Goal: Task Accomplishment & Management: Use online tool/utility

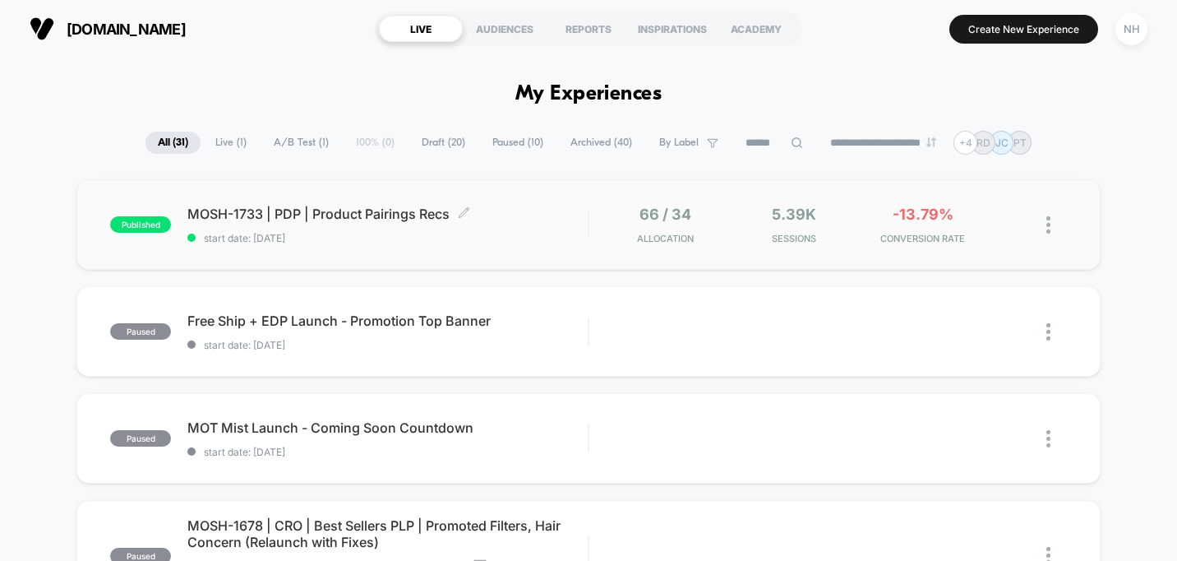
click at [372, 219] on span "MOSH-1733 | PDP | Product Pairings Recs Click to edit experience details" at bounding box center [387, 214] width 400 height 16
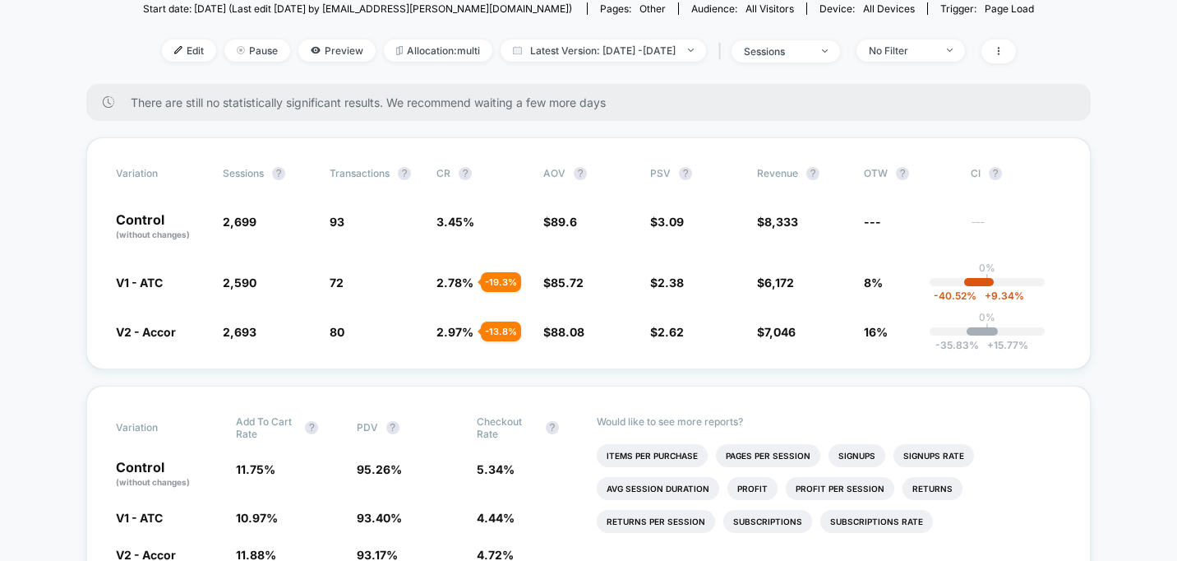
scroll to position [211, 0]
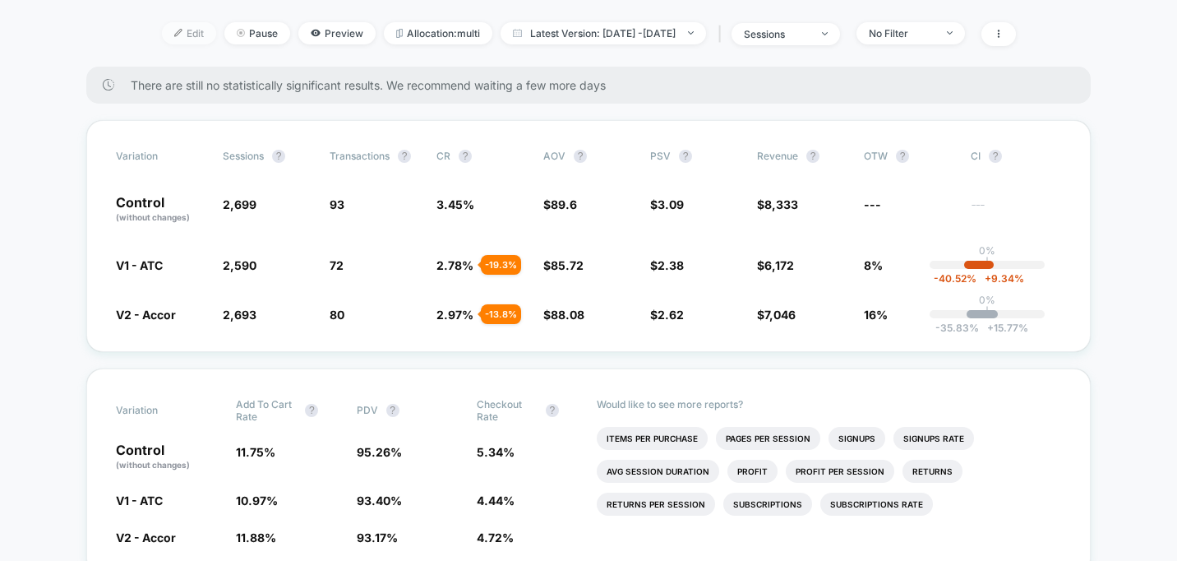
click at [162, 41] on span "Edit" at bounding box center [189, 33] width 54 height 22
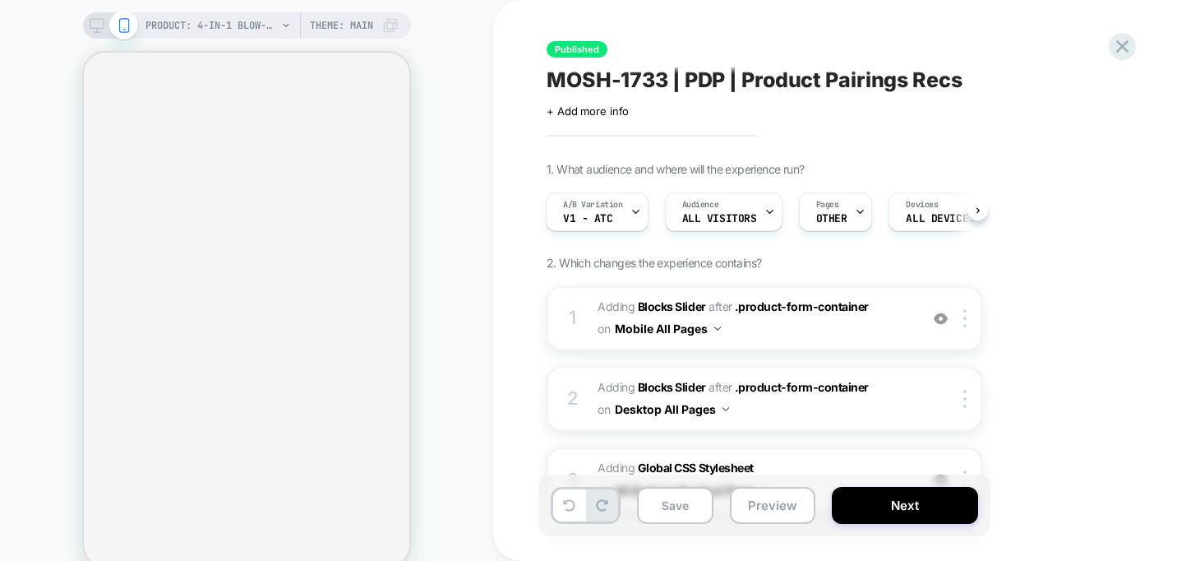
click at [855, 224] on div at bounding box center [860, 211] width 11 height 37
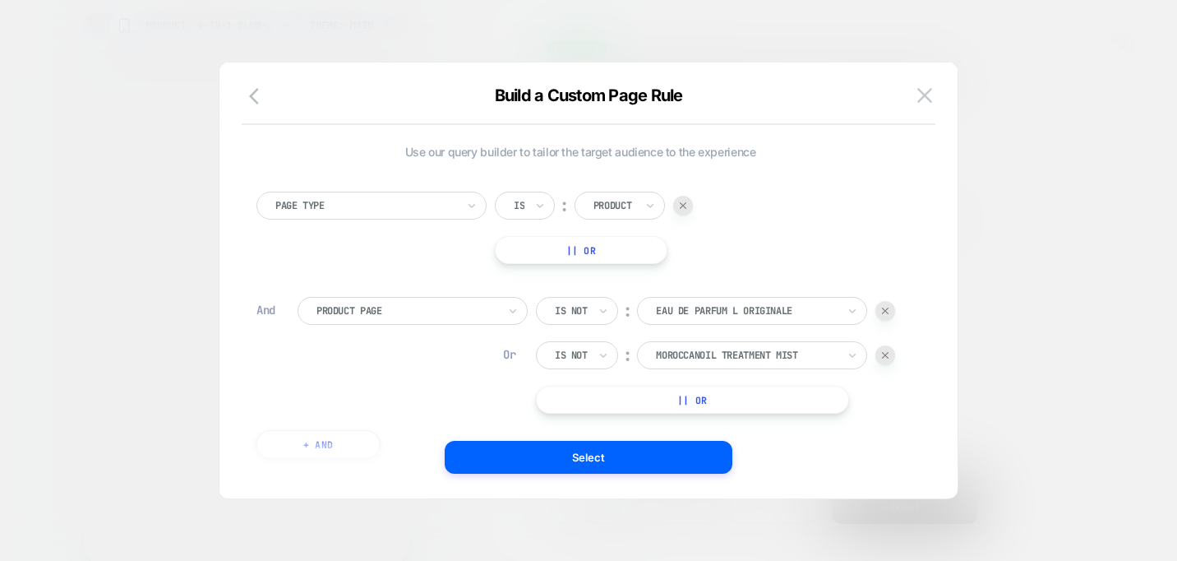
click at [325, 446] on div "Select" at bounding box center [589, 457] width 738 height 33
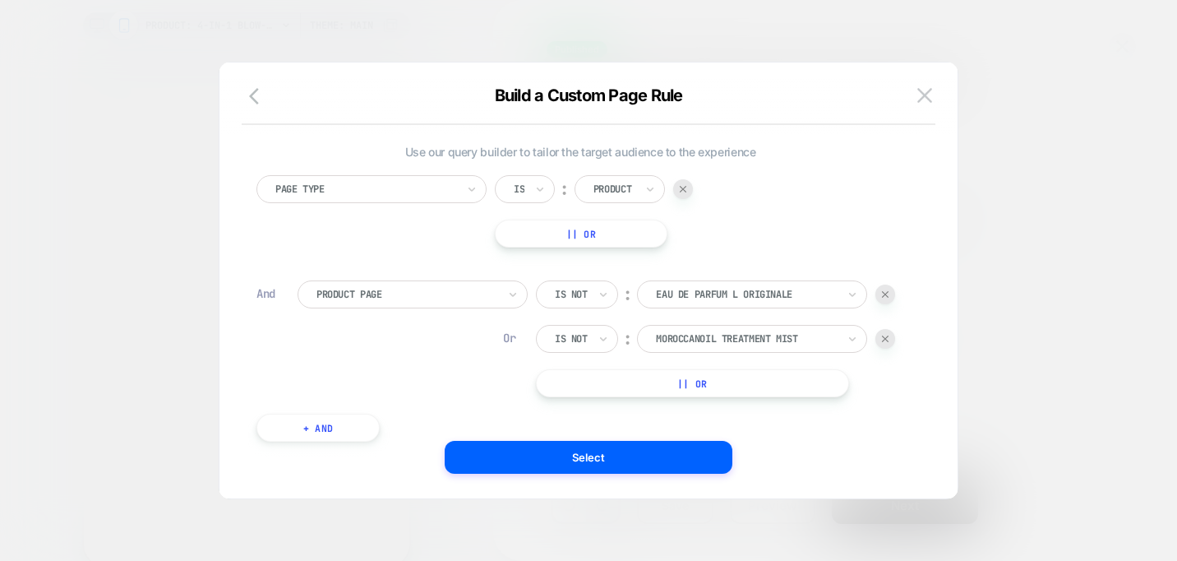
click at [344, 428] on button "+ And" at bounding box center [318, 428] width 123 height 28
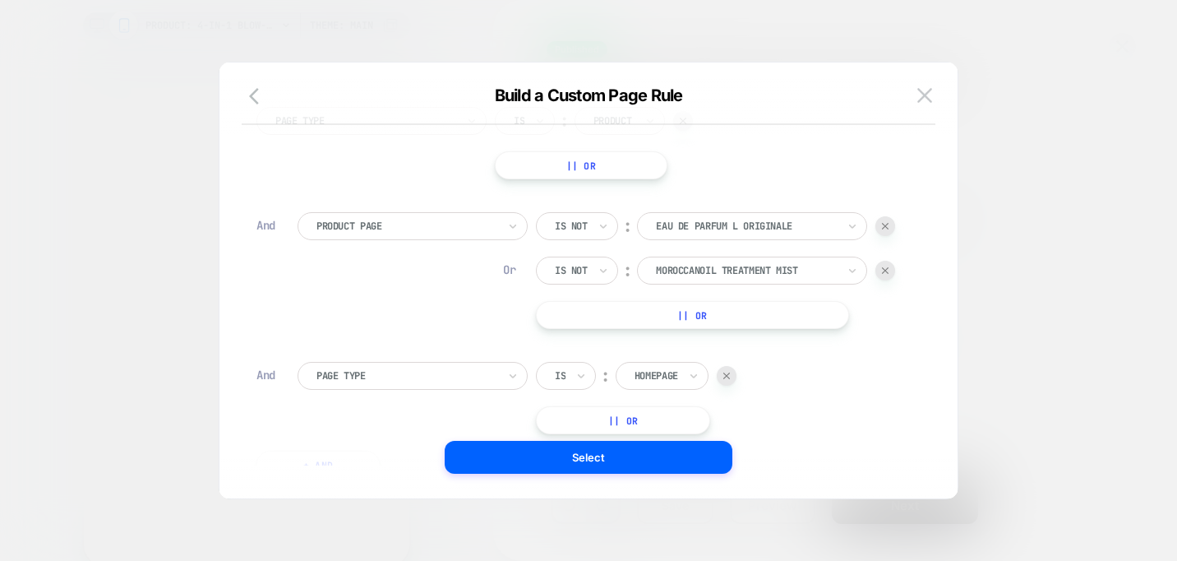
scroll to position [164, 0]
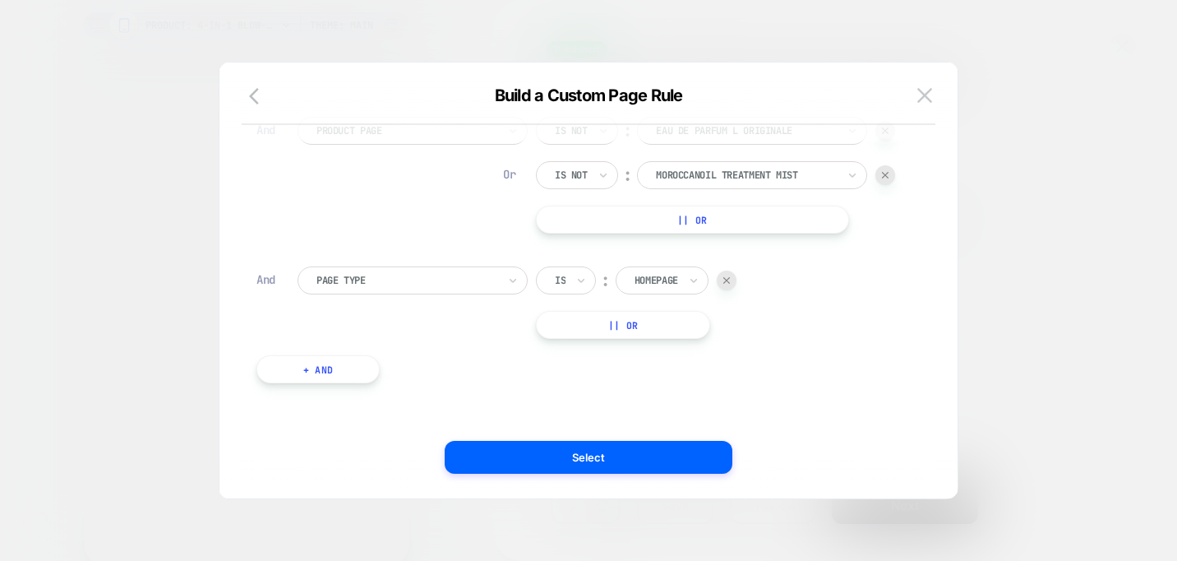
click at [423, 284] on div at bounding box center [407, 280] width 181 height 15
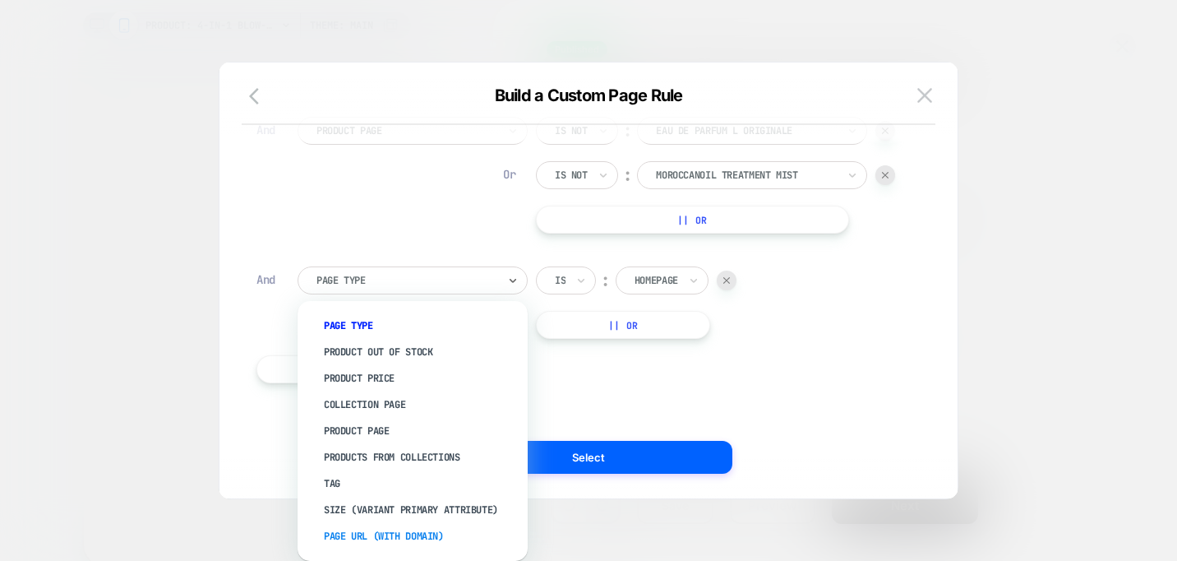
click at [336, 525] on div "Page Url (WITH DOMAIN)" at bounding box center [421, 536] width 214 height 26
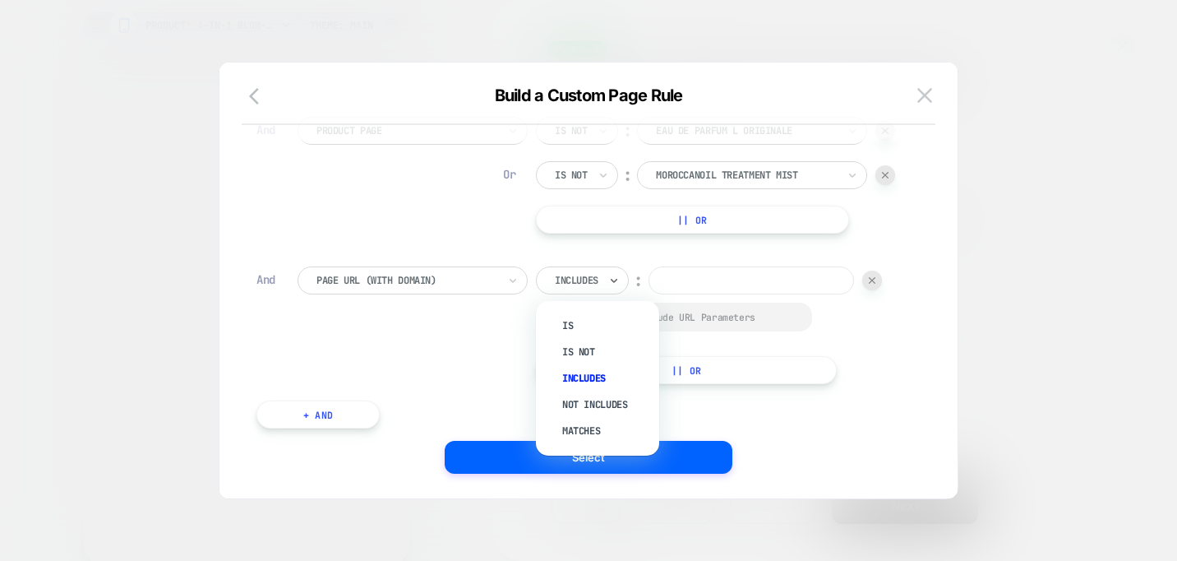
click at [599, 276] on div at bounding box center [577, 280] width 44 height 15
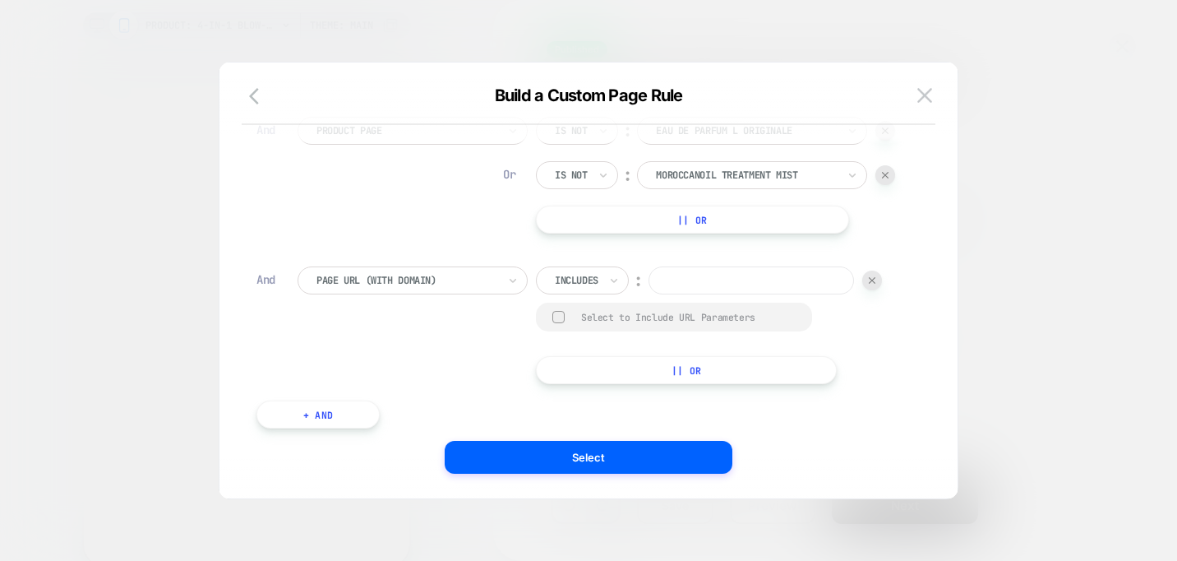
click at [598, 288] on div "Includes" at bounding box center [576, 280] width 47 height 18
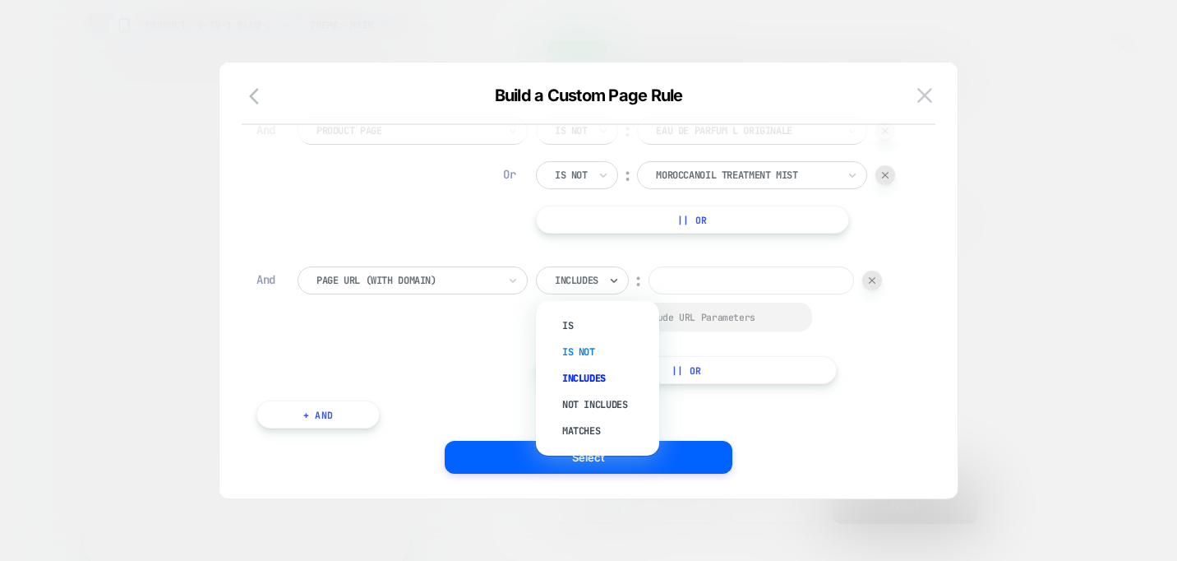
click at [583, 352] on div "Is not" at bounding box center [606, 352] width 107 height 26
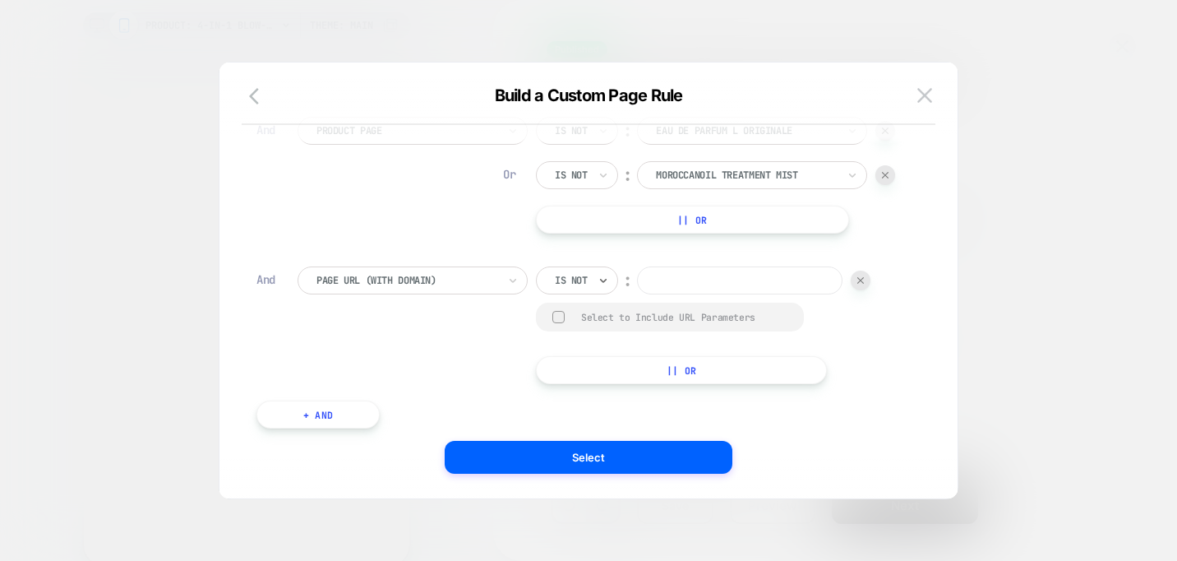
click at [714, 280] on input at bounding box center [740, 280] width 206 height 28
paste input "**********"
type input "**********"
click at [611, 372] on button "|| Or" at bounding box center [681, 370] width 291 height 28
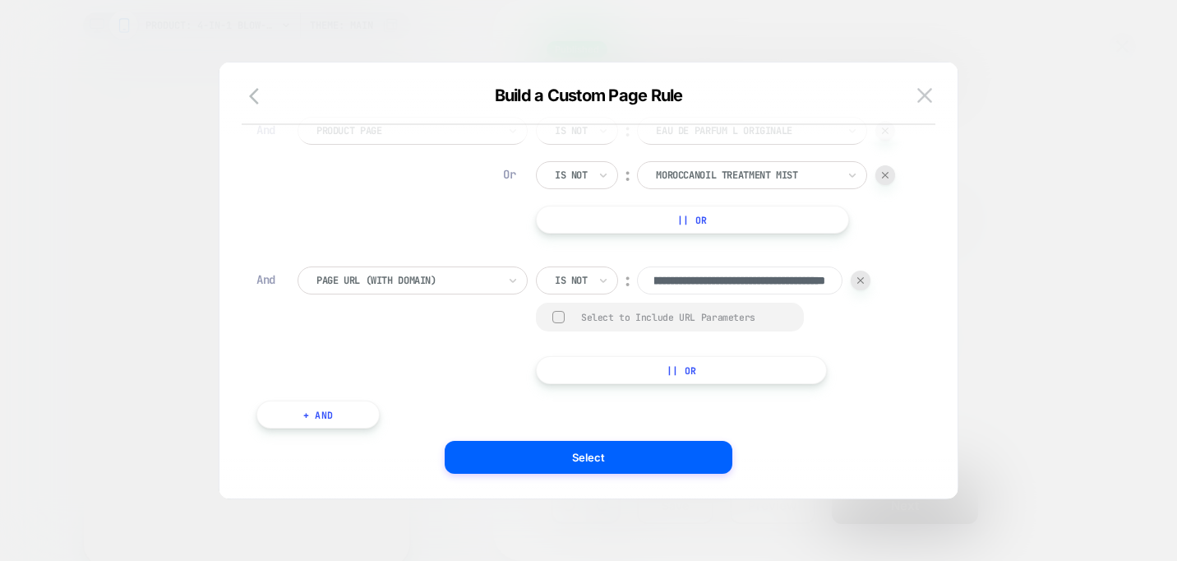
scroll to position [0, 0]
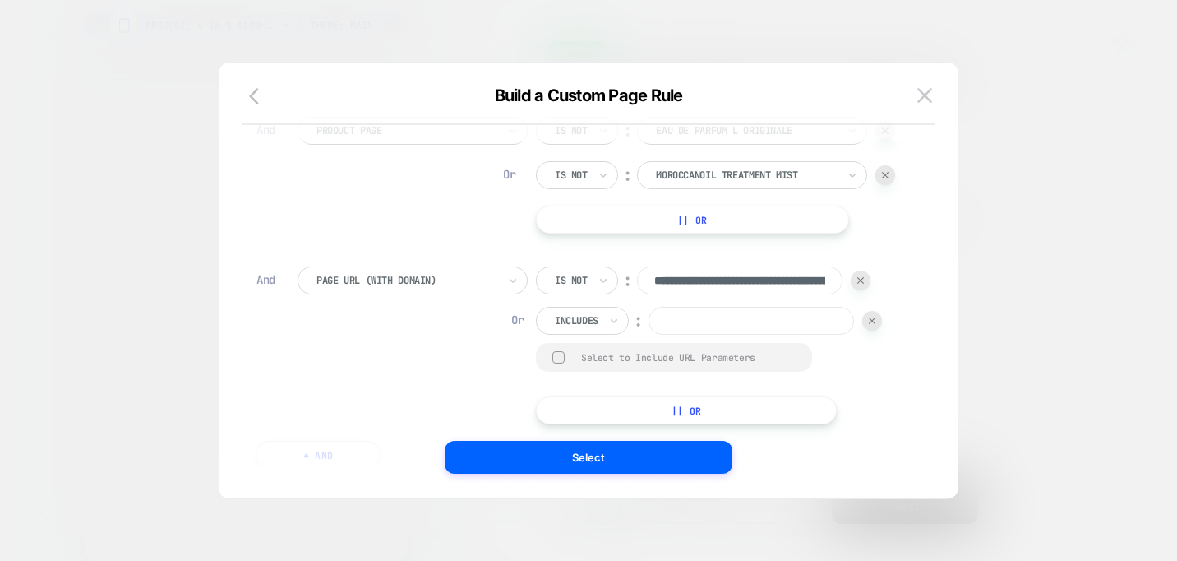
click at [597, 318] on div at bounding box center [577, 320] width 44 height 15
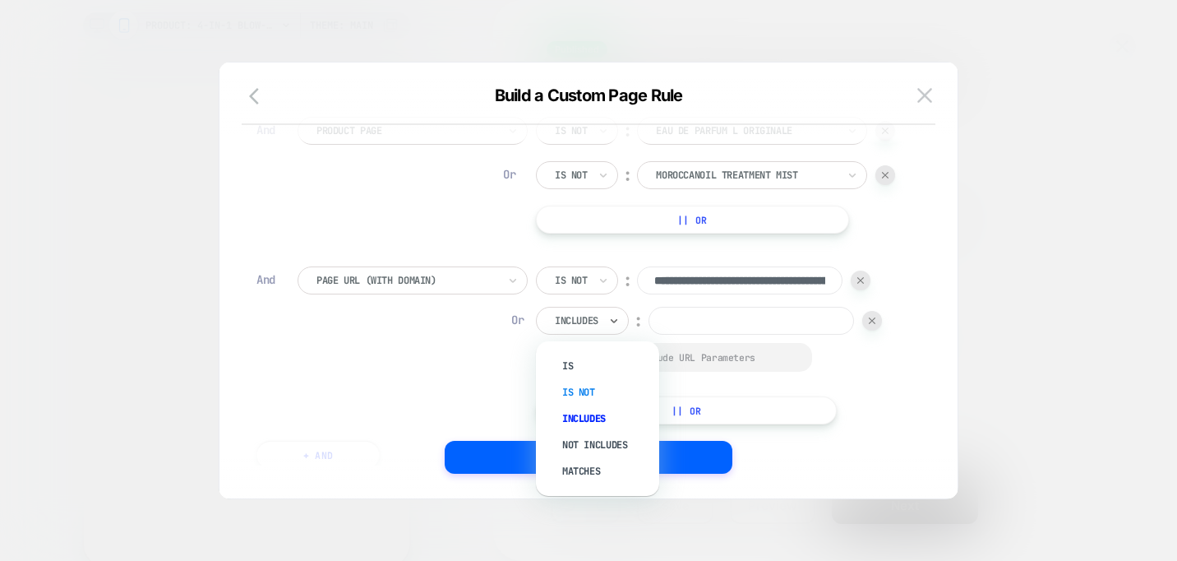
click at [583, 383] on div "Is not" at bounding box center [606, 392] width 107 height 26
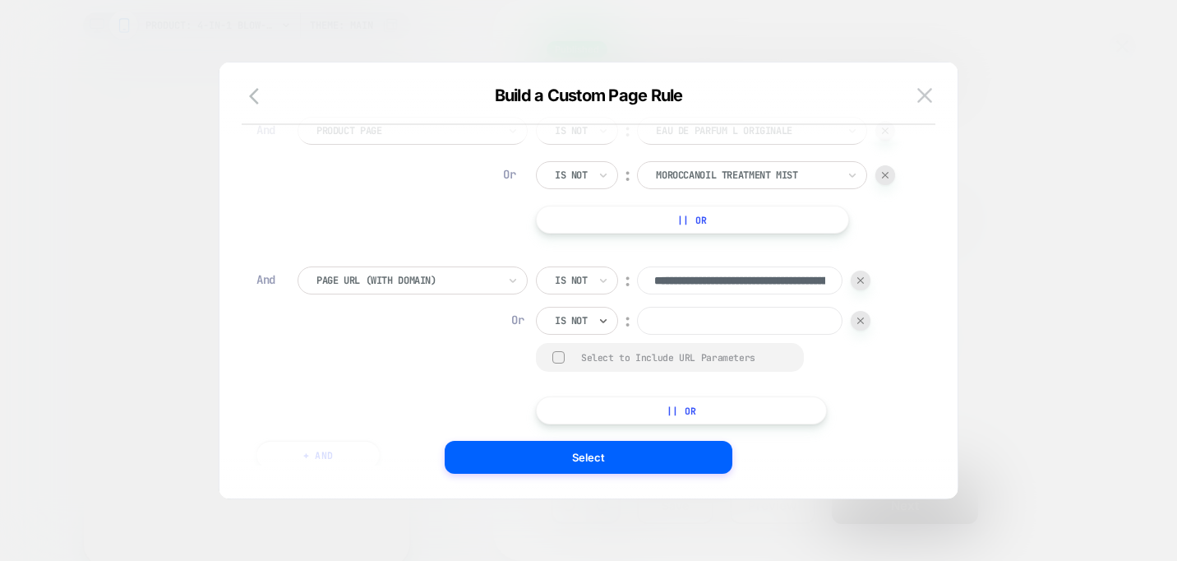
click at [702, 318] on input at bounding box center [740, 321] width 206 height 28
paste input "**********"
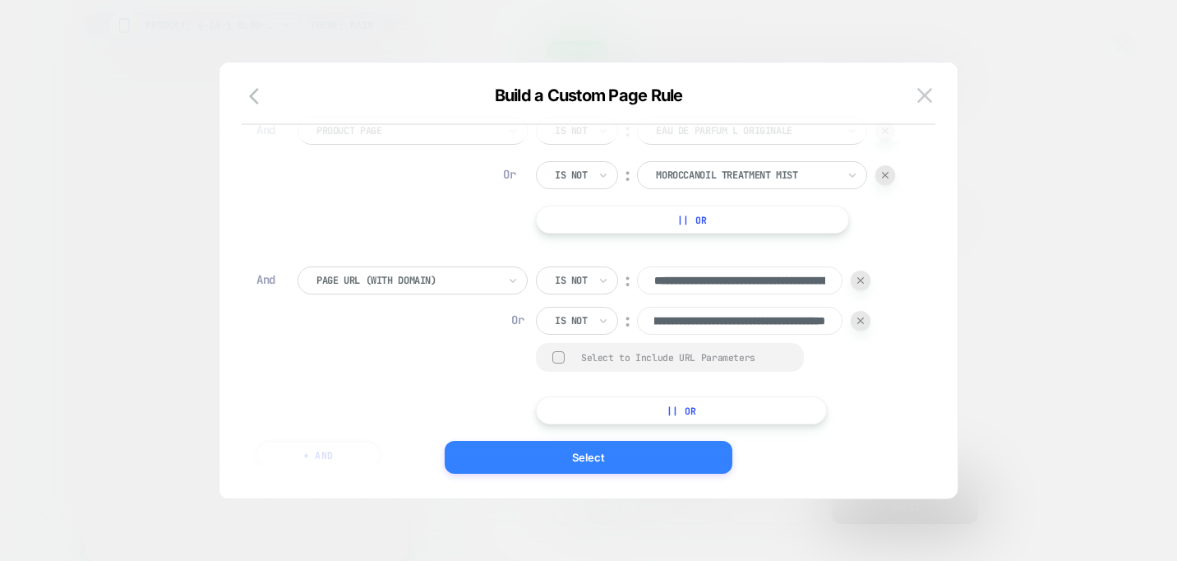
type input "**********"
click at [671, 446] on button "Select" at bounding box center [589, 457] width 288 height 33
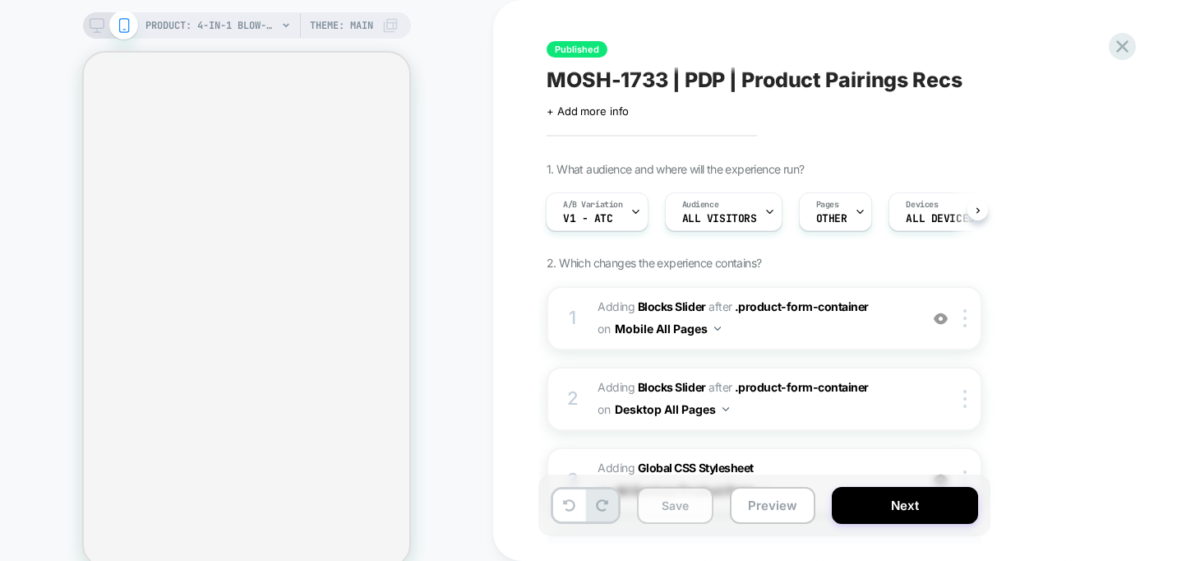
click at [681, 516] on button "Save" at bounding box center [675, 505] width 76 height 37
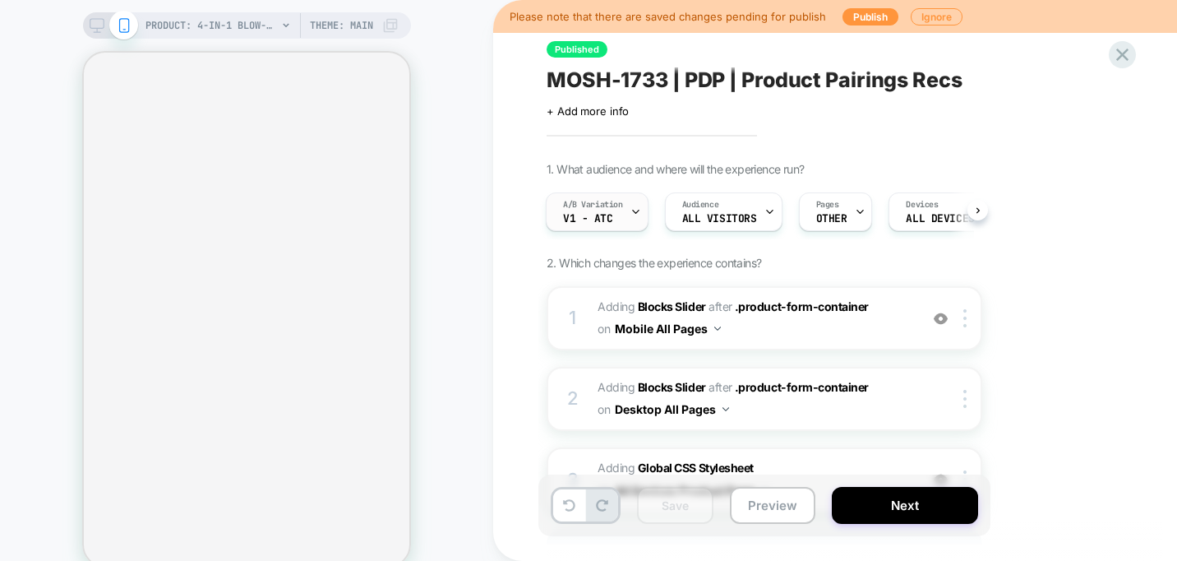
click at [631, 217] on div at bounding box center [636, 211] width 11 height 37
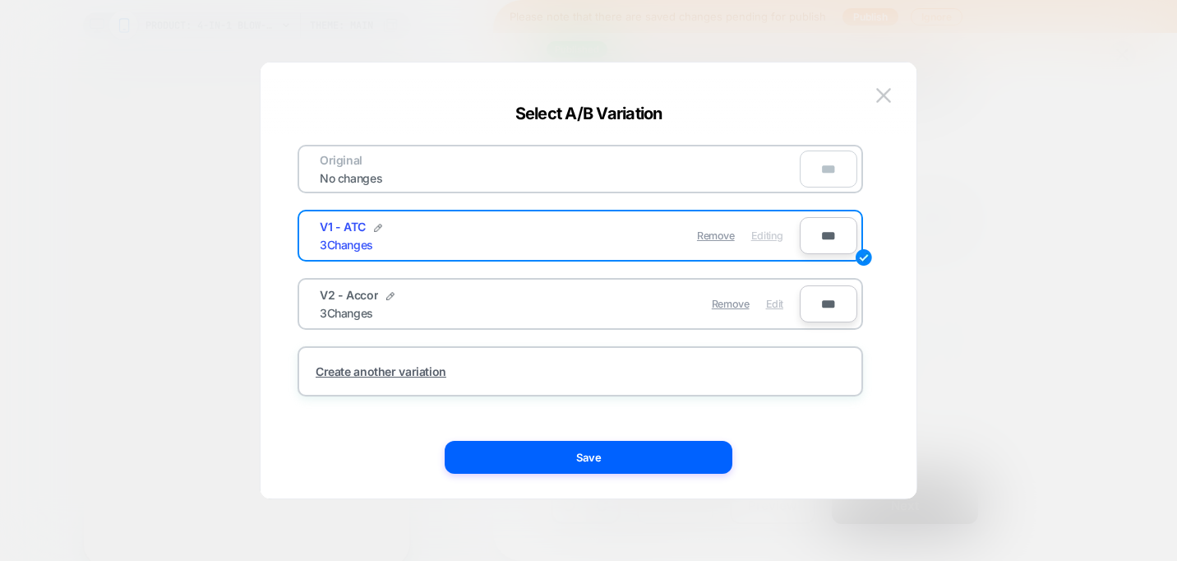
click at [773, 305] on span "Edit" at bounding box center [774, 304] width 17 height 12
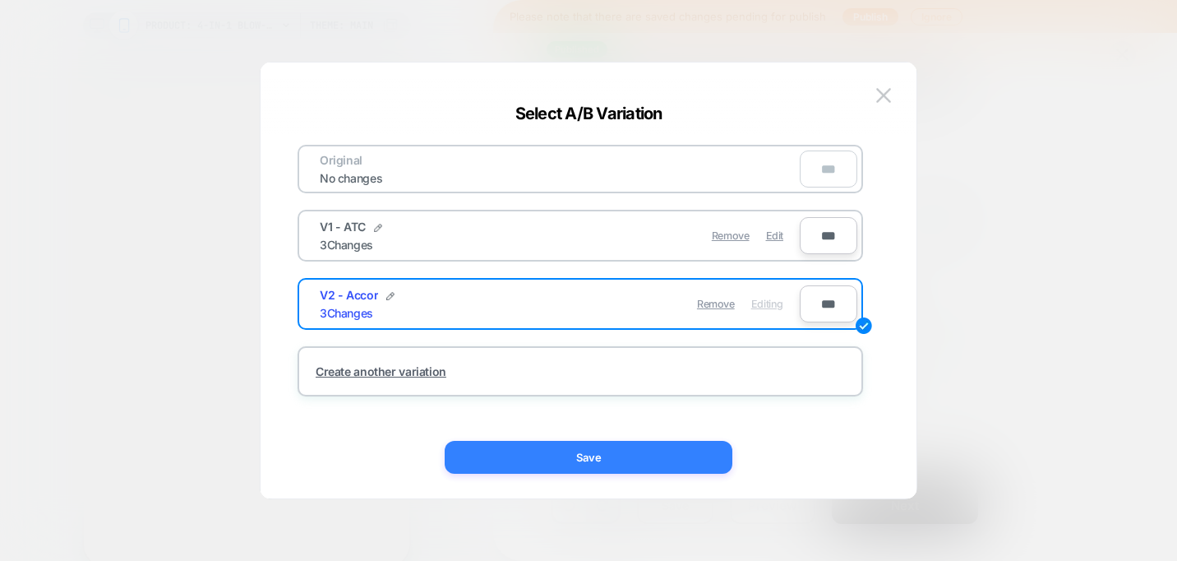
click at [619, 450] on button "Save" at bounding box center [589, 457] width 288 height 33
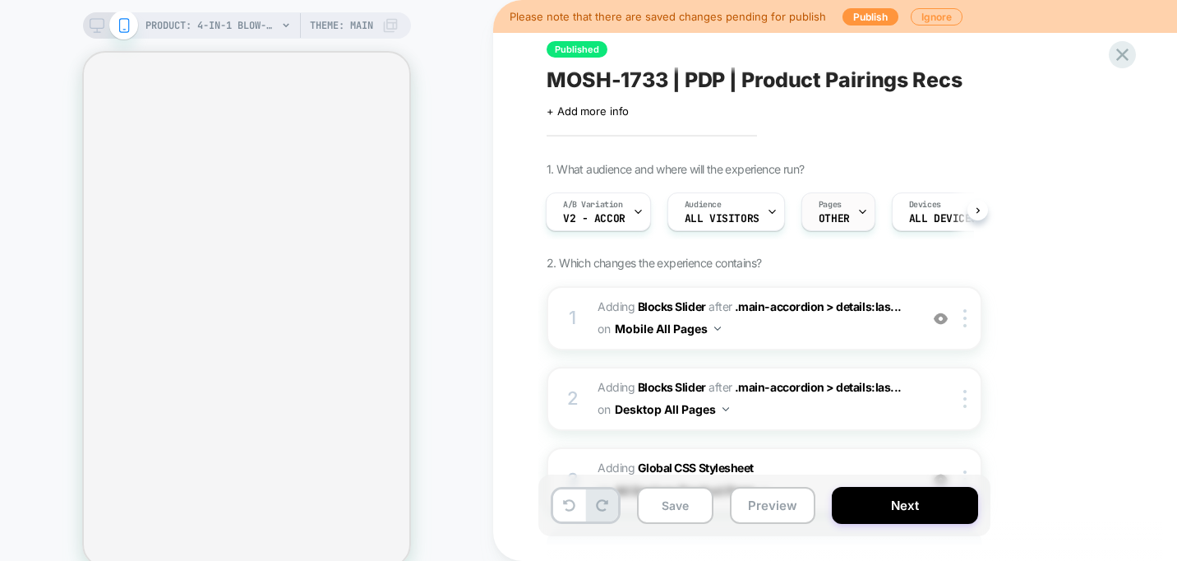
click at [849, 219] on div "Pages OTHER" at bounding box center [835, 211] width 64 height 37
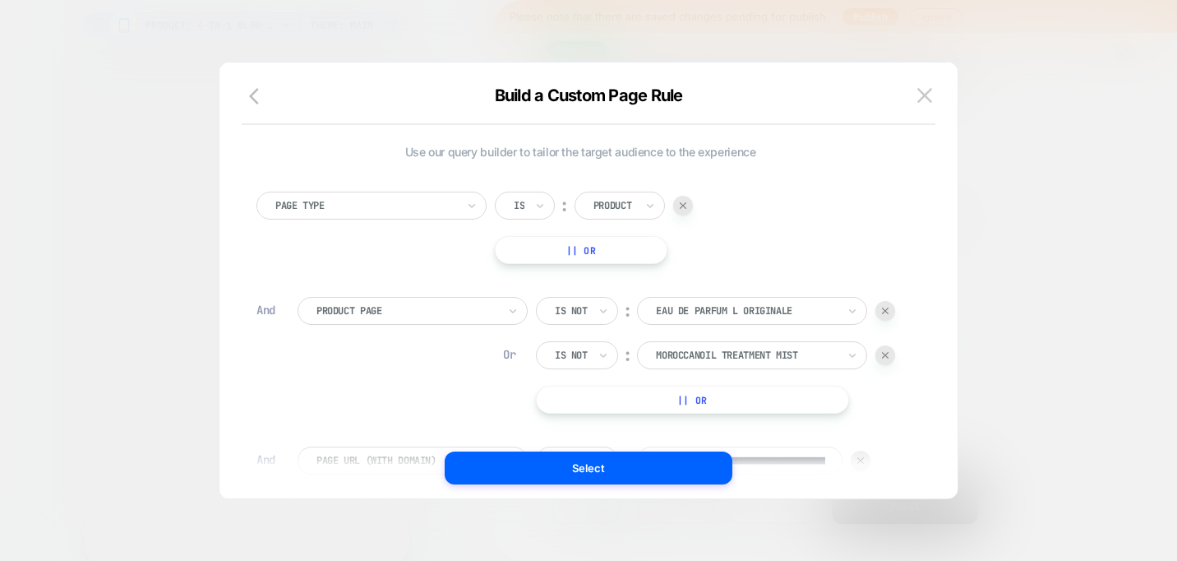
scroll to position [0, 265]
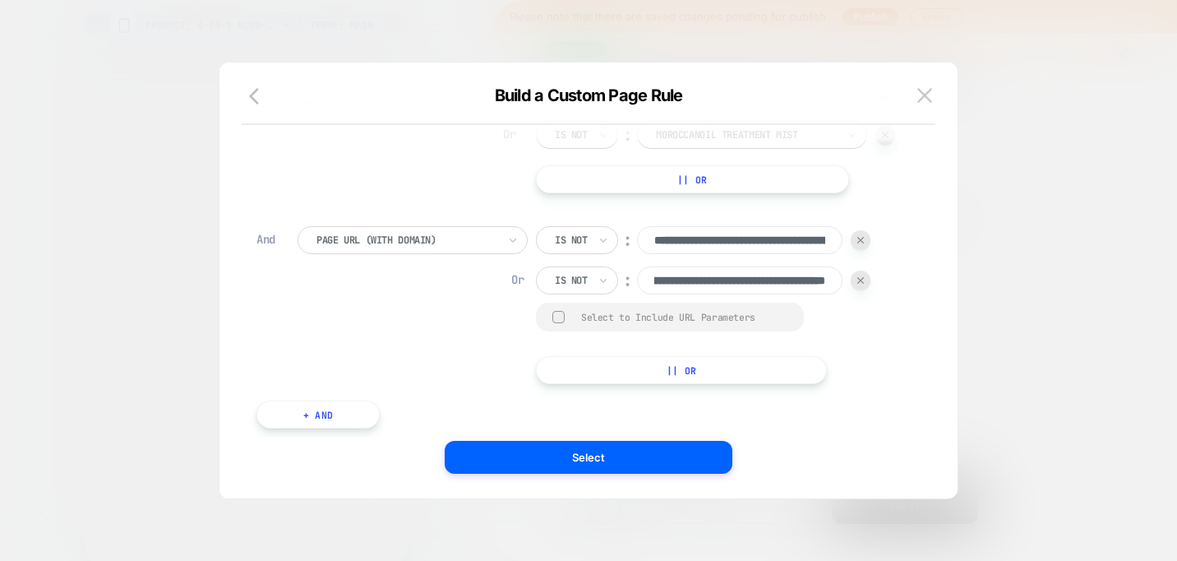
click at [369, 403] on button "+ And" at bounding box center [318, 414] width 123 height 28
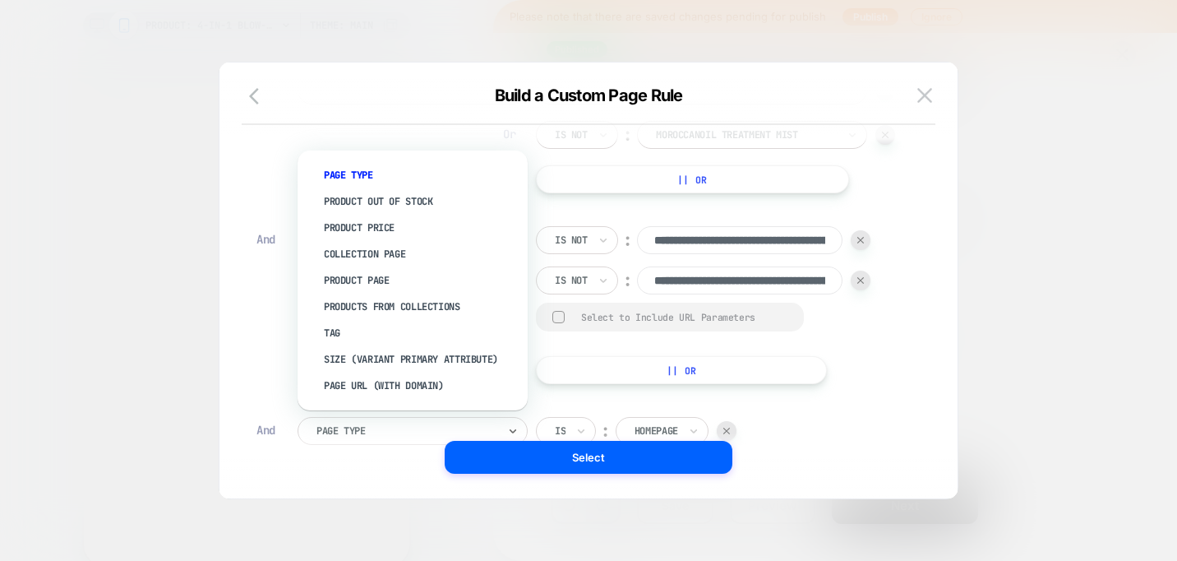
click at [458, 417] on div "Page Type" at bounding box center [413, 431] width 230 height 28
click at [443, 391] on div "Page Url (WITH DOMAIN)" at bounding box center [421, 385] width 214 height 26
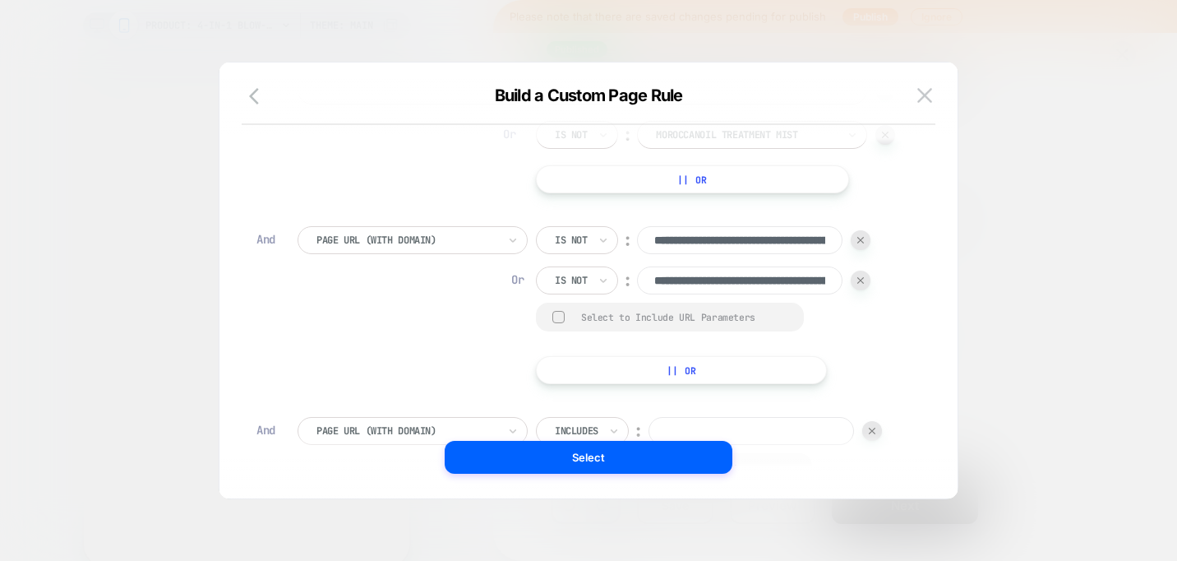
scroll to position [16, 0]
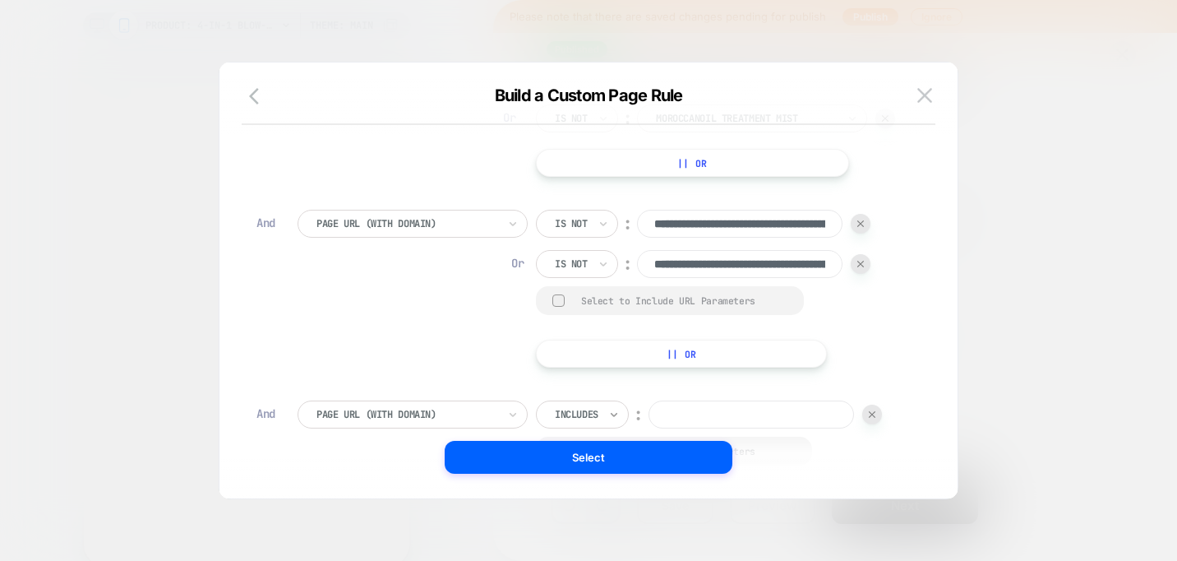
click at [618, 406] on icon at bounding box center [614, 414] width 12 height 16
click at [611, 418] on icon at bounding box center [614, 414] width 12 height 16
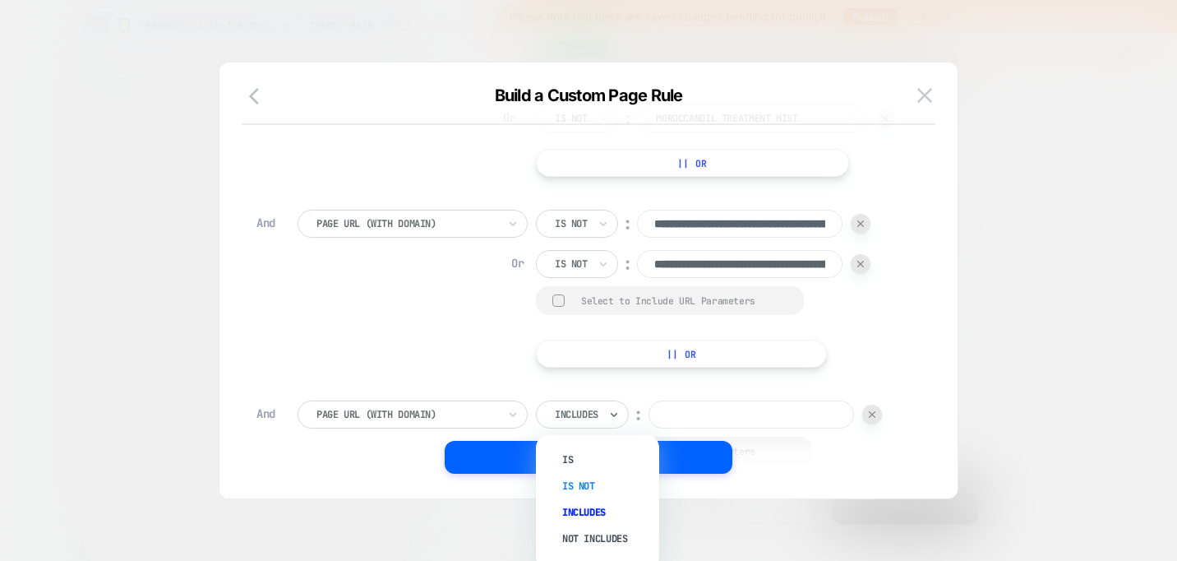
click at [591, 475] on div "Is not" at bounding box center [606, 486] width 107 height 26
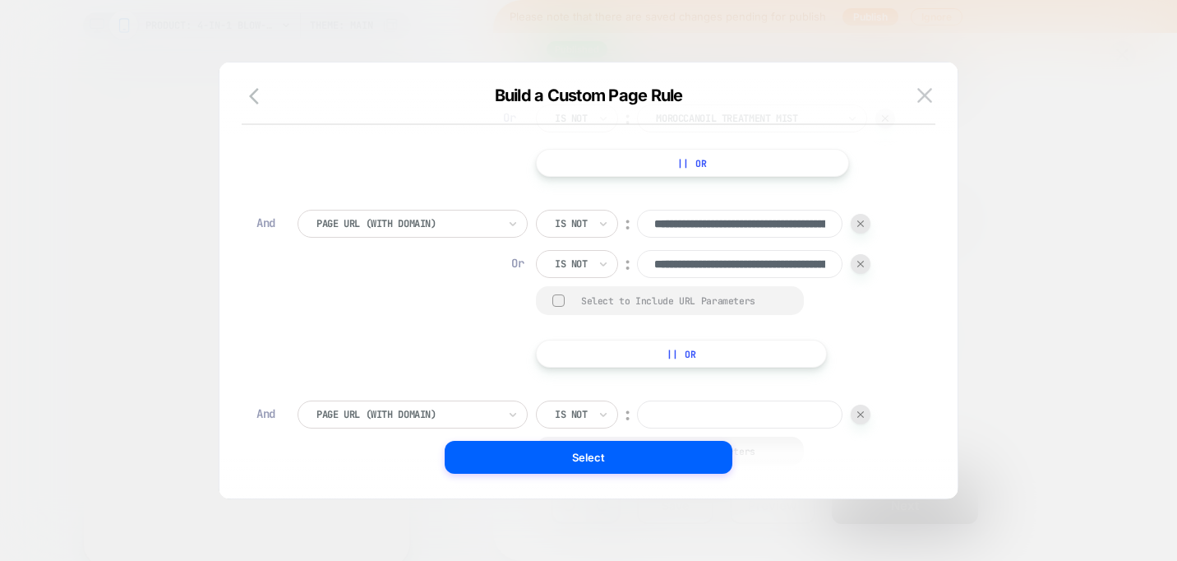
click at [702, 411] on input at bounding box center [740, 414] width 206 height 28
paste input "**********"
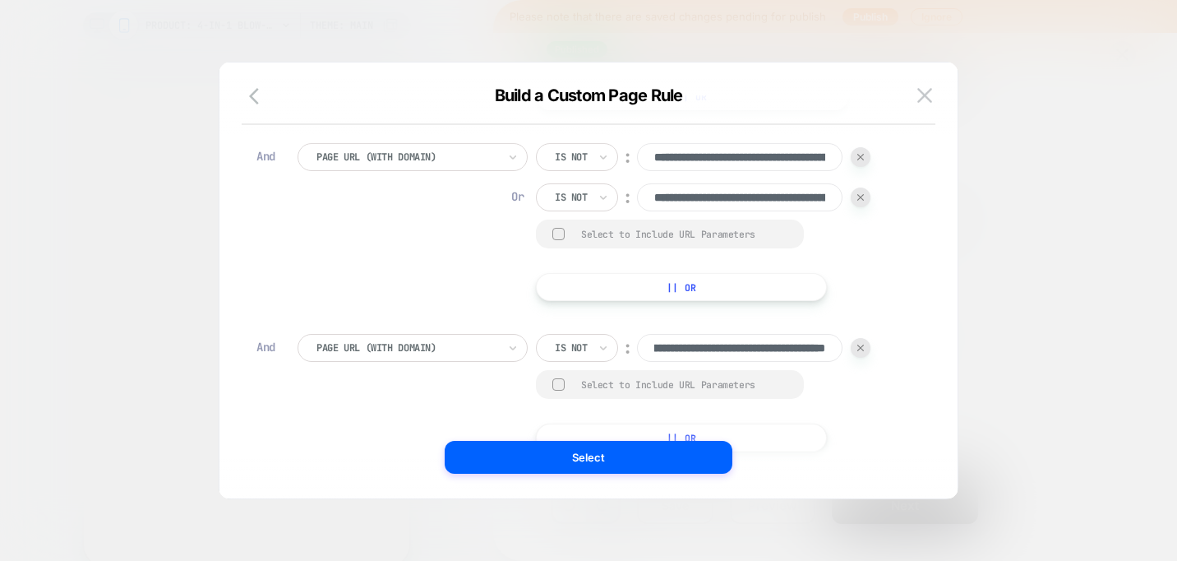
scroll to position [329, 0]
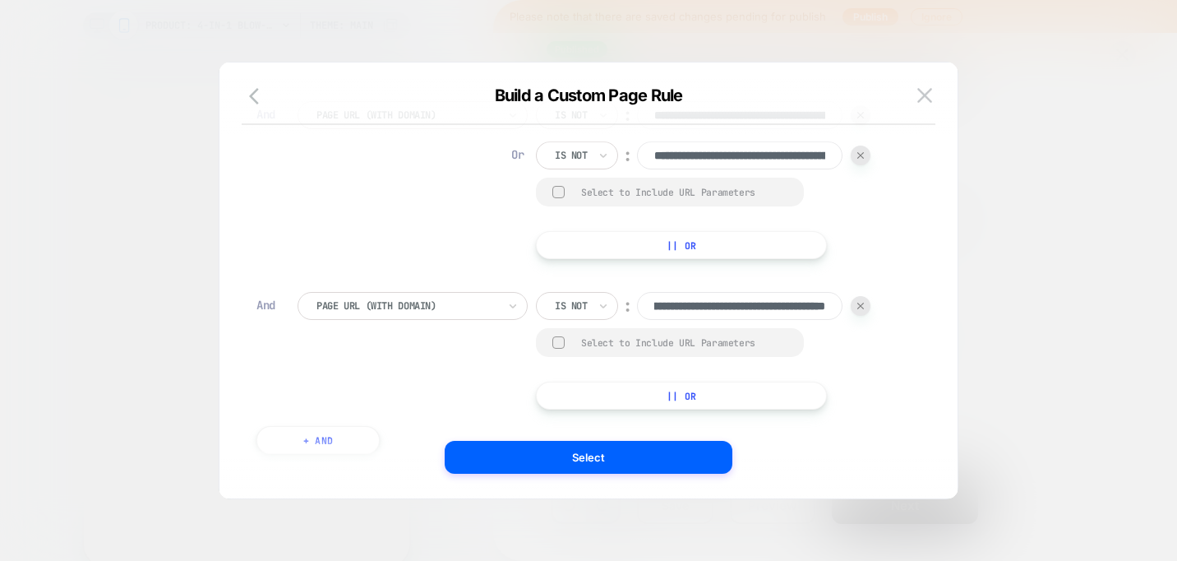
type input "**********"
click at [580, 392] on button "|| Or" at bounding box center [681, 396] width 291 height 28
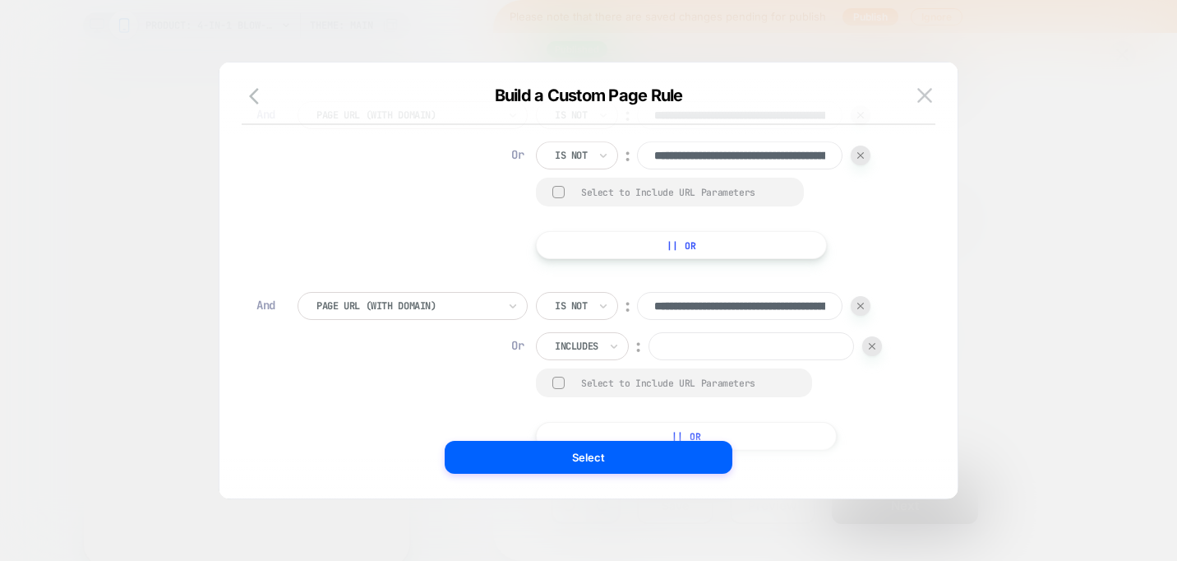
click at [608, 333] on div "Includes" at bounding box center [582, 346] width 93 height 28
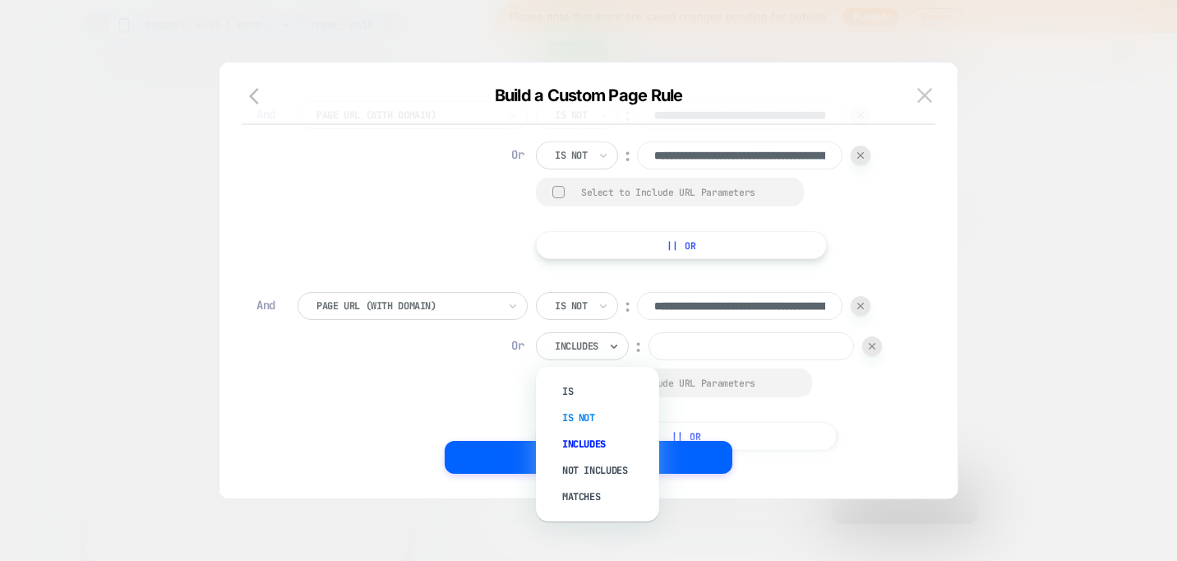
click at [591, 409] on div "Is not" at bounding box center [606, 418] width 107 height 26
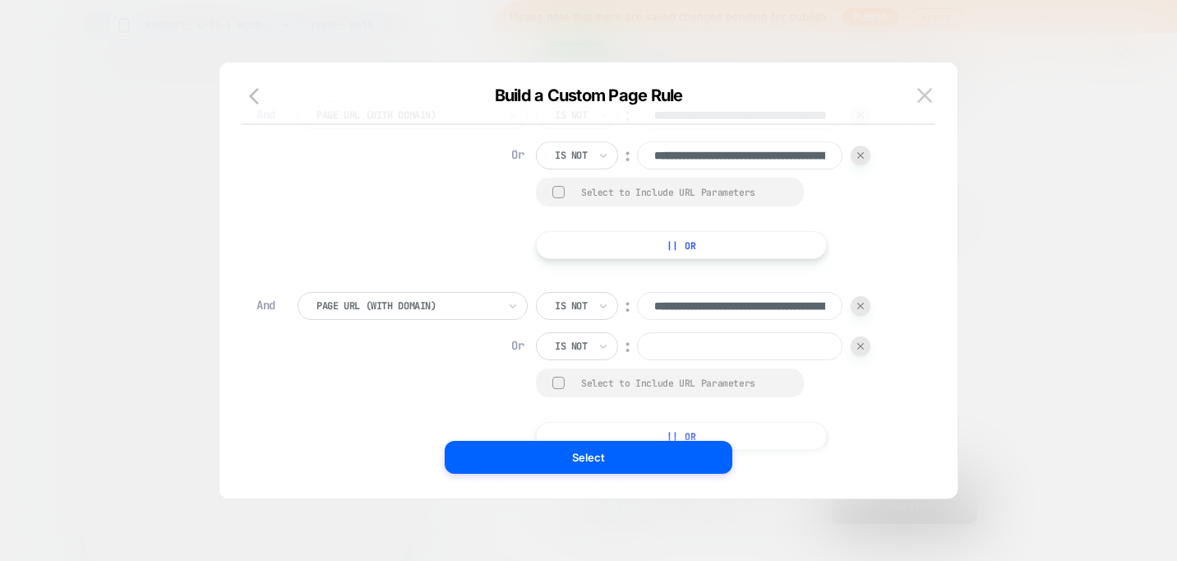
click at [687, 349] on input at bounding box center [740, 346] width 206 height 28
paste input "**********"
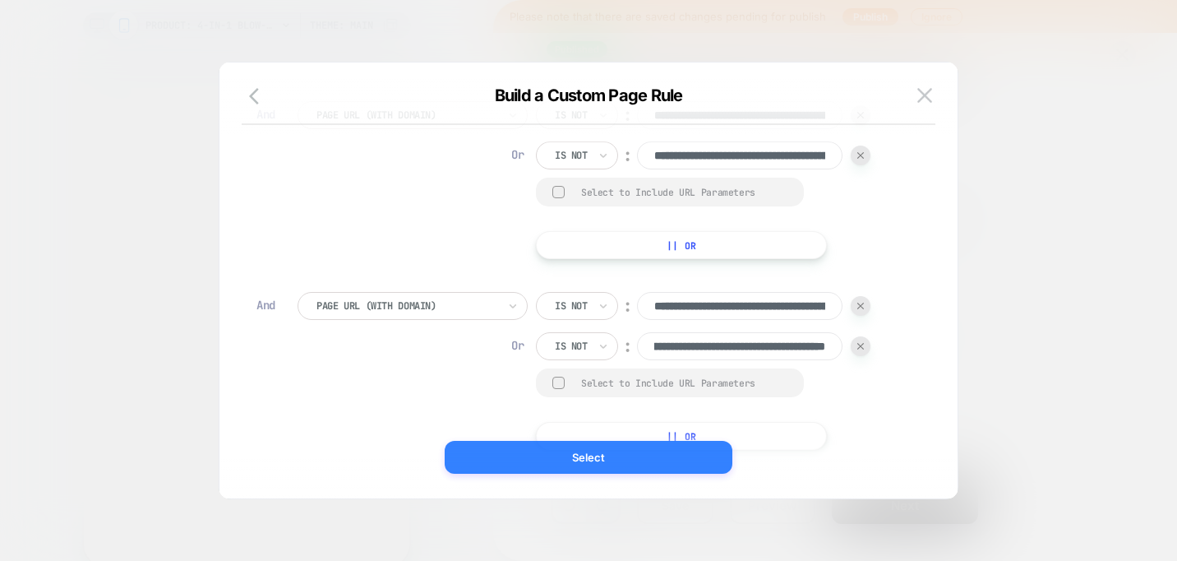
type input "**********"
click at [692, 461] on button "Select" at bounding box center [589, 457] width 288 height 33
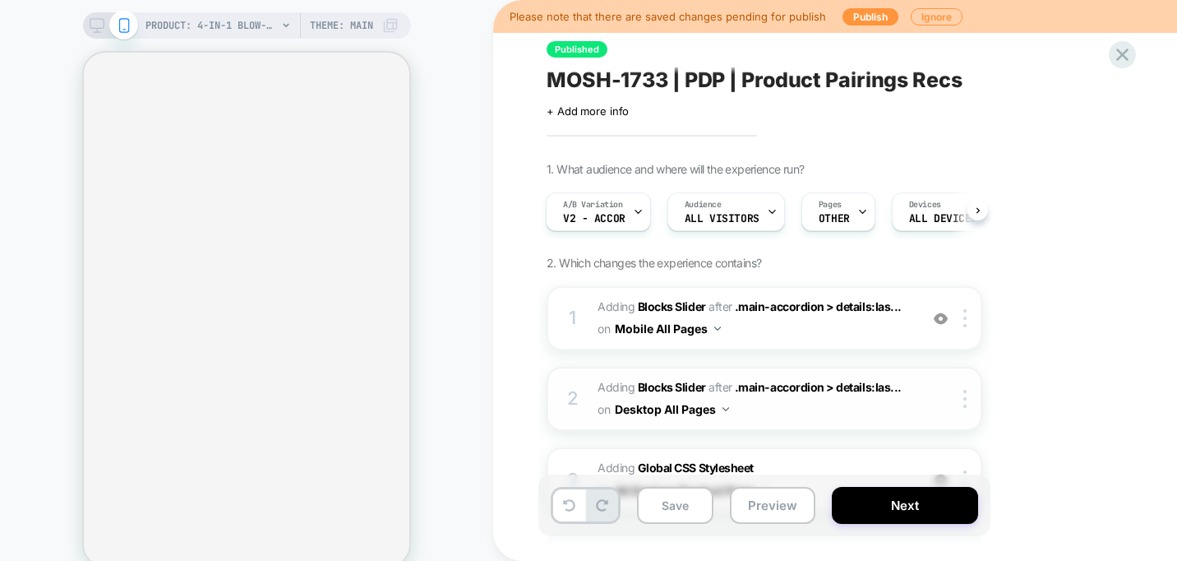
drag, startPoint x: 680, startPoint y: 506, endPoint x: 903, endPoint y: 414, distance: 240.8
click at [680, 506] on button "Save" at bounding box center [675, 505] width 76 height 37
click at [877, 515] on button "Next" at bounding box center [905, 505] width 146 height 37
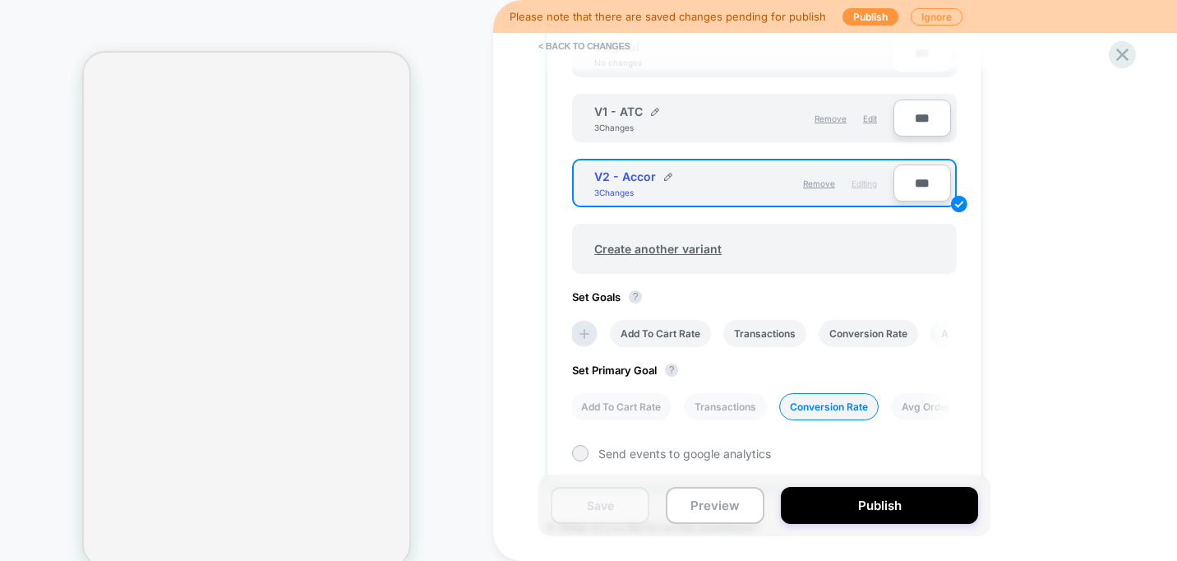
scroll to position [618, 0]
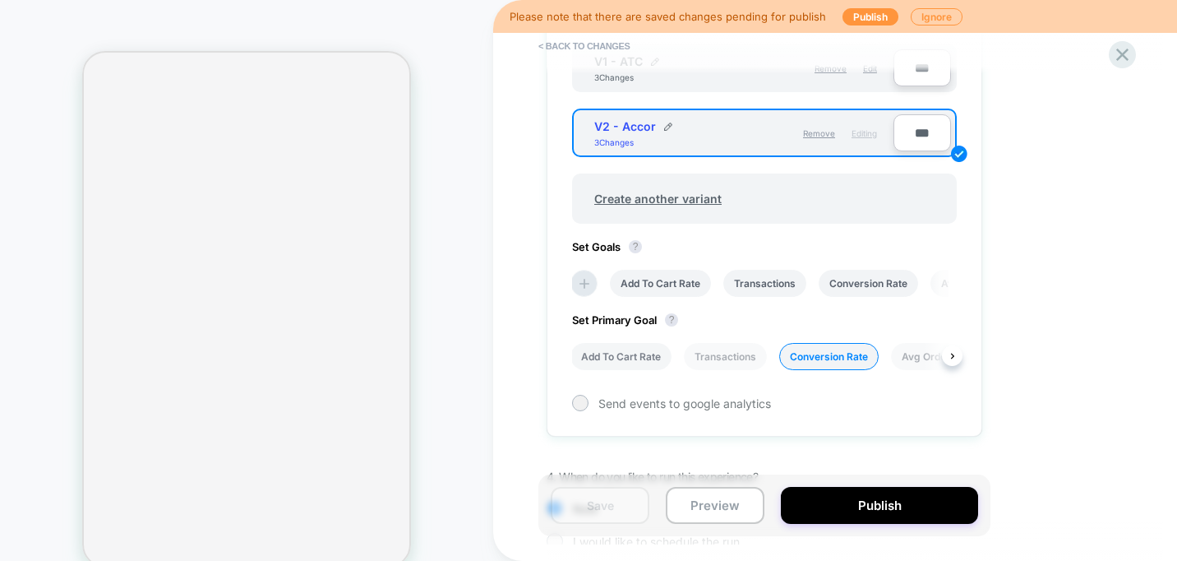
click at [604, 355] on li "Add To Cart Rate" at bounding box center [621, 356] width 101 height 27
click at [617, 492] on button "Save" at bounding box center [600, 505] width 99 height 37
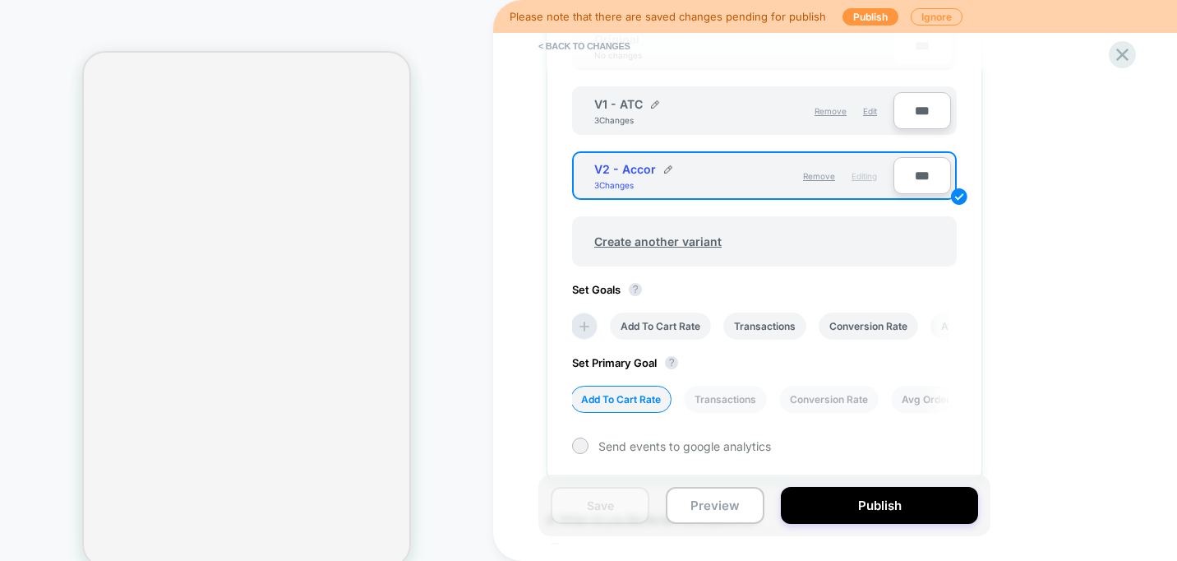
scroll to position [554, 0]
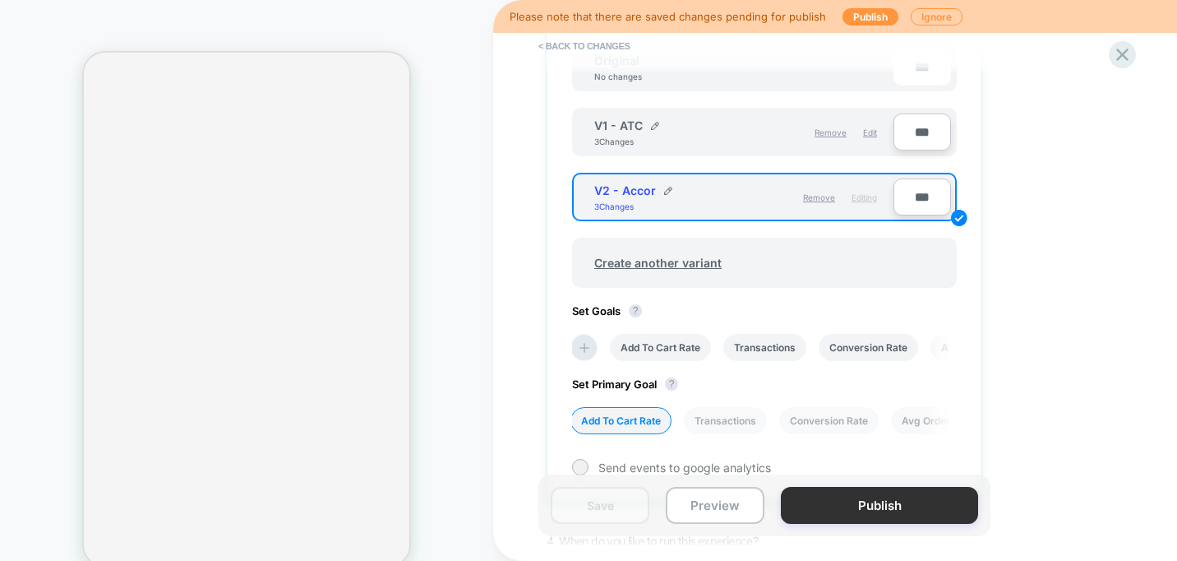
click at [822, 503] on button "Publish" at bounding box center [879, 505] width 197 height 37
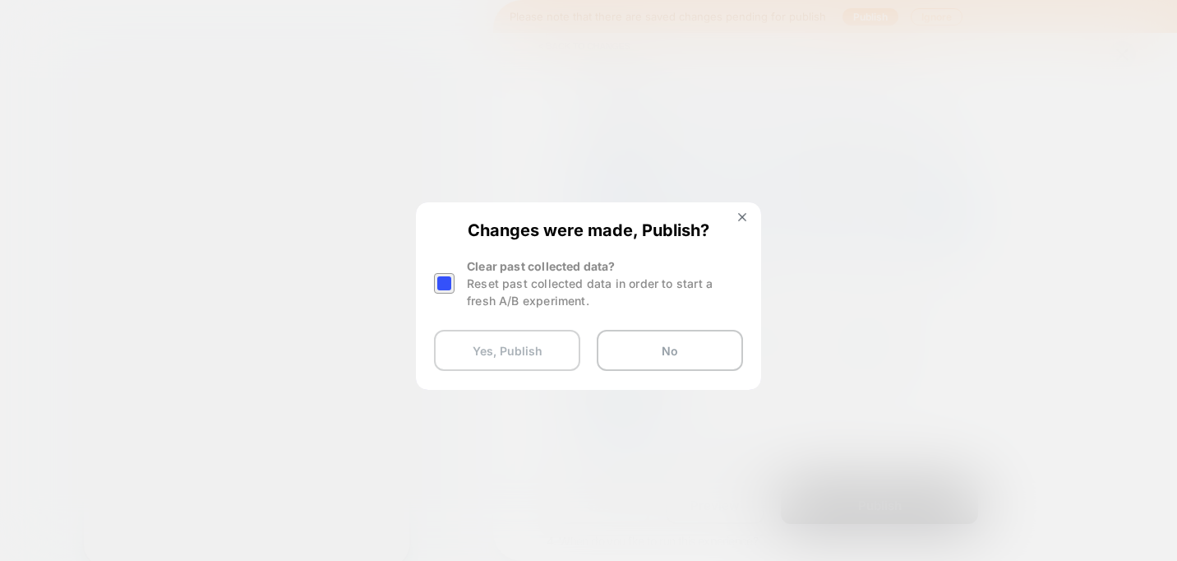
click at [534, 351] on button "Yes, Publish" at bounding box center [507, 350] width 146 height 41
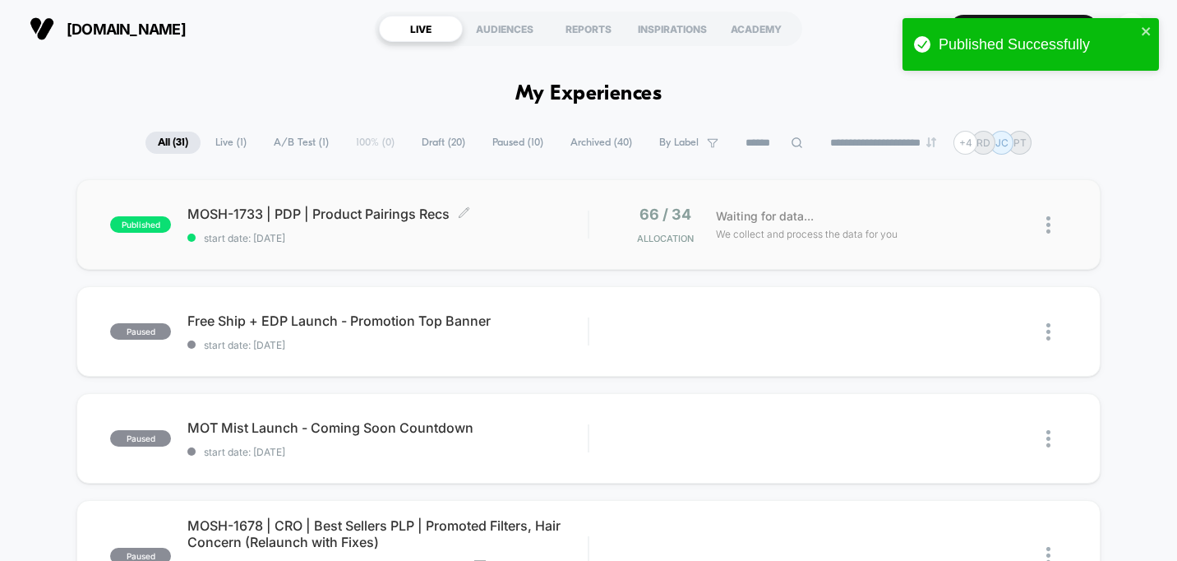
click at [349, 219] on span "MOSH-1733 | PDP | Product Pairings Recs Click to edit experience details" at bounding box center [387, 214] width 400 height 16
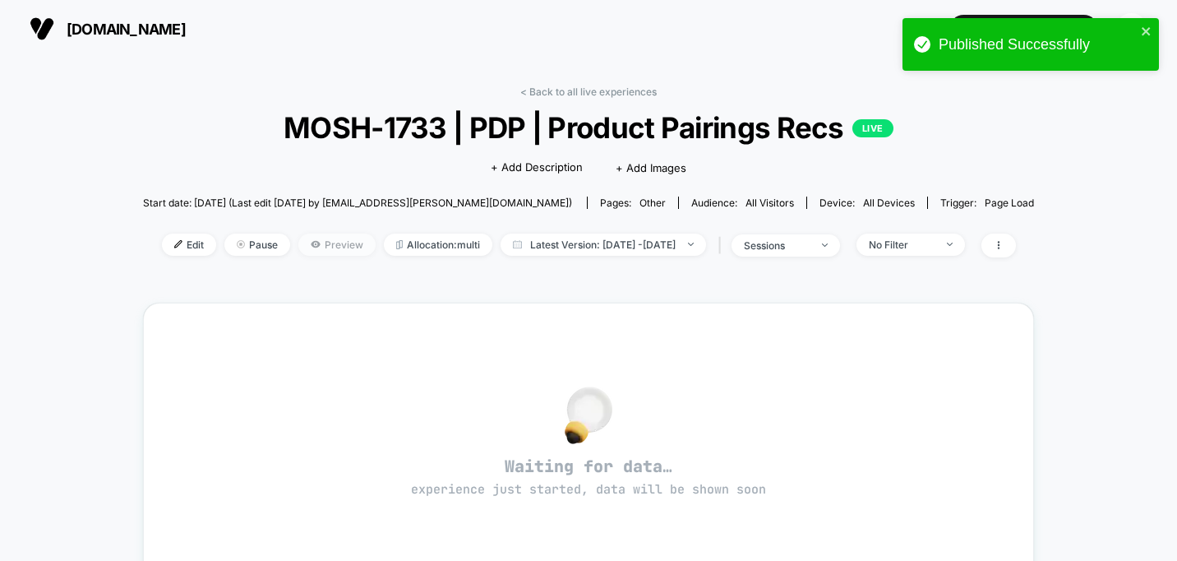
click at [311, 247] on icon at bounding box center [316, 244] width 10 height 10
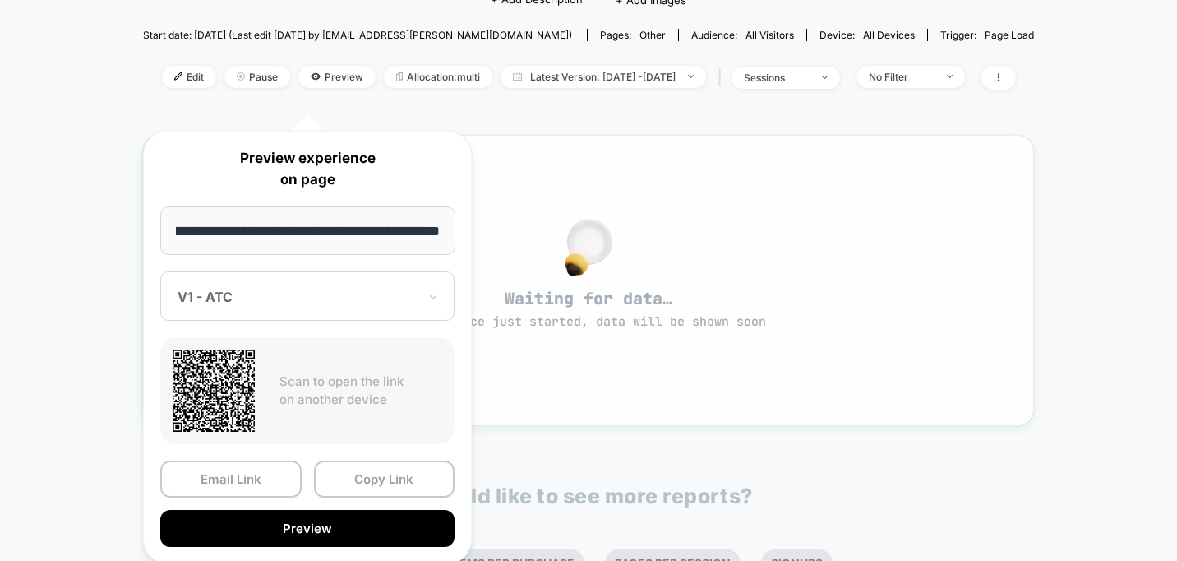
scroll to position [223, 0]
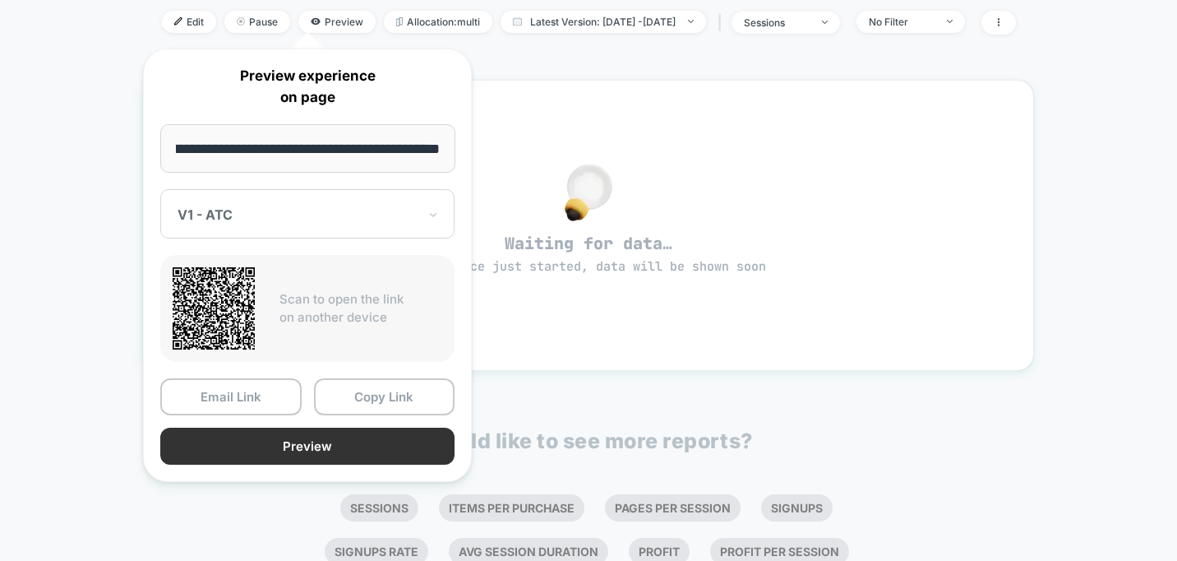
click at [390, 434] on button "Preview" at bounding box center [307, 446] width 294 height 37
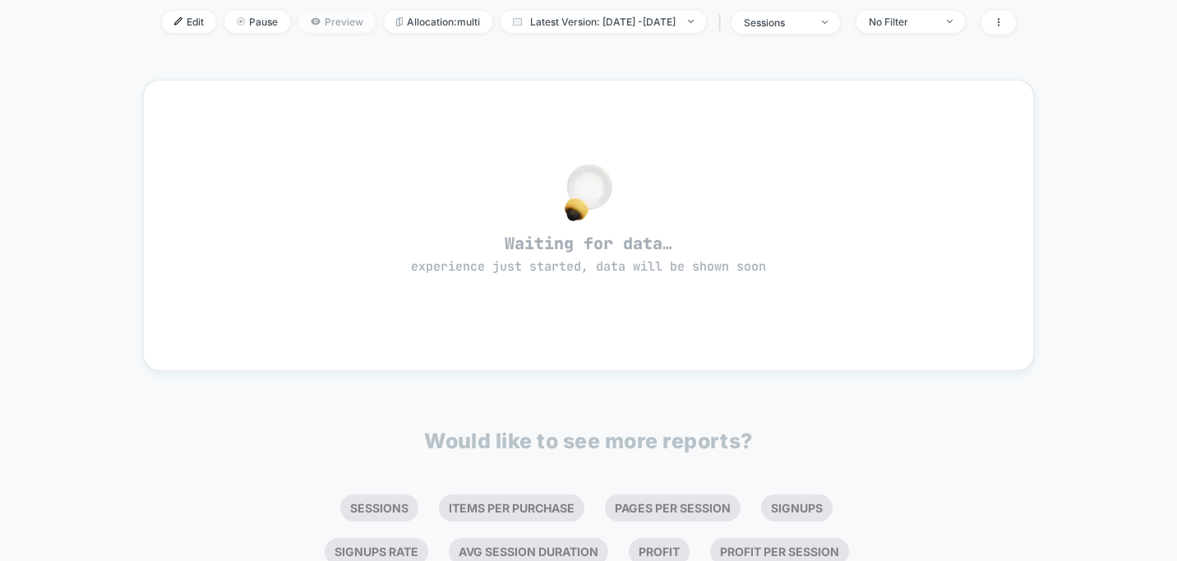
click at [312, 21] on span "Preview" at bounding box center [336, 22] width 77 height 22
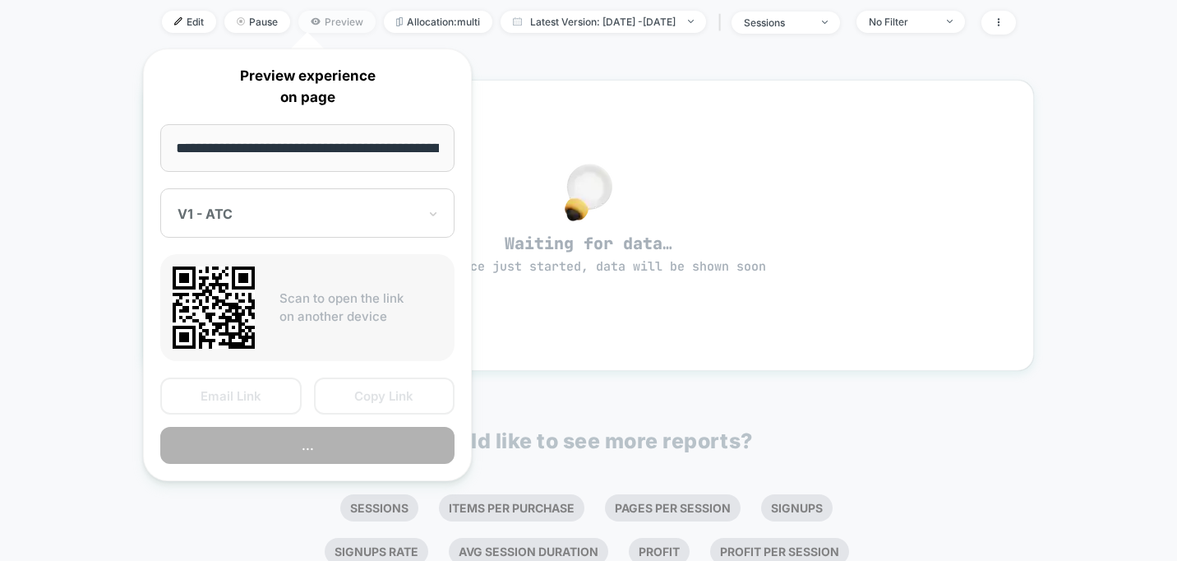
scroll to position [0, 104]
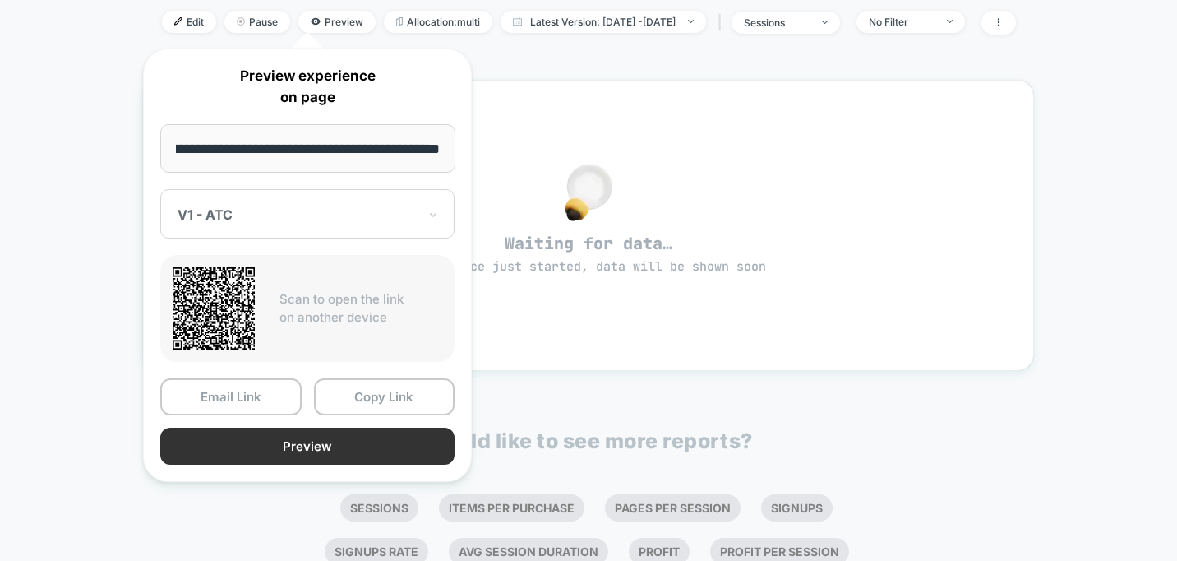
click at [252, 453] on button "Preview" at bounding box center [307, 446] width 294 height 37
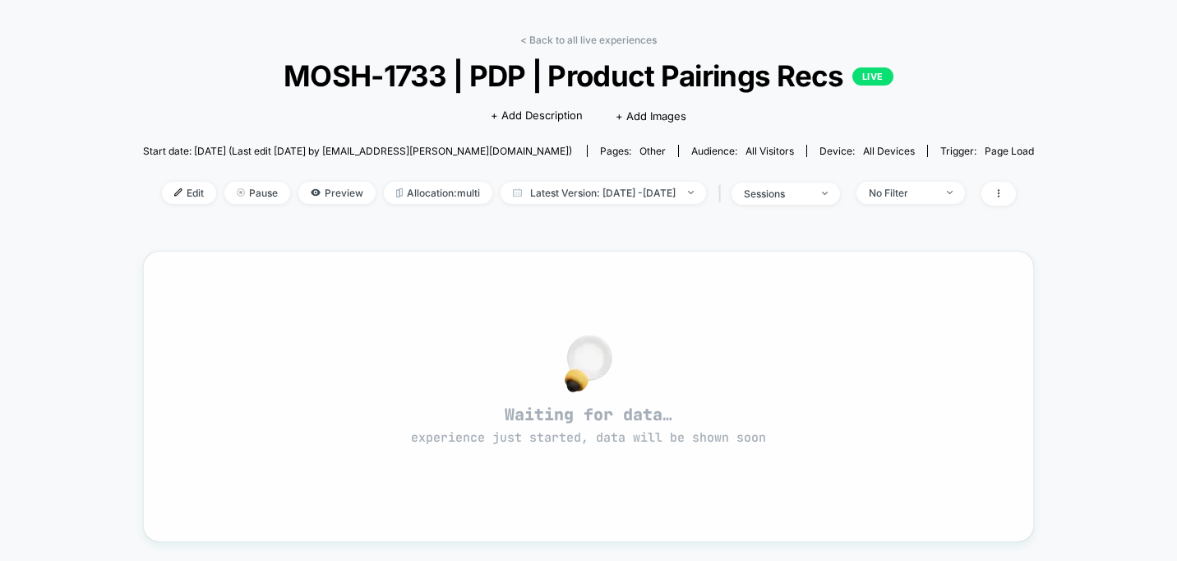
scroll to position [0, 0]
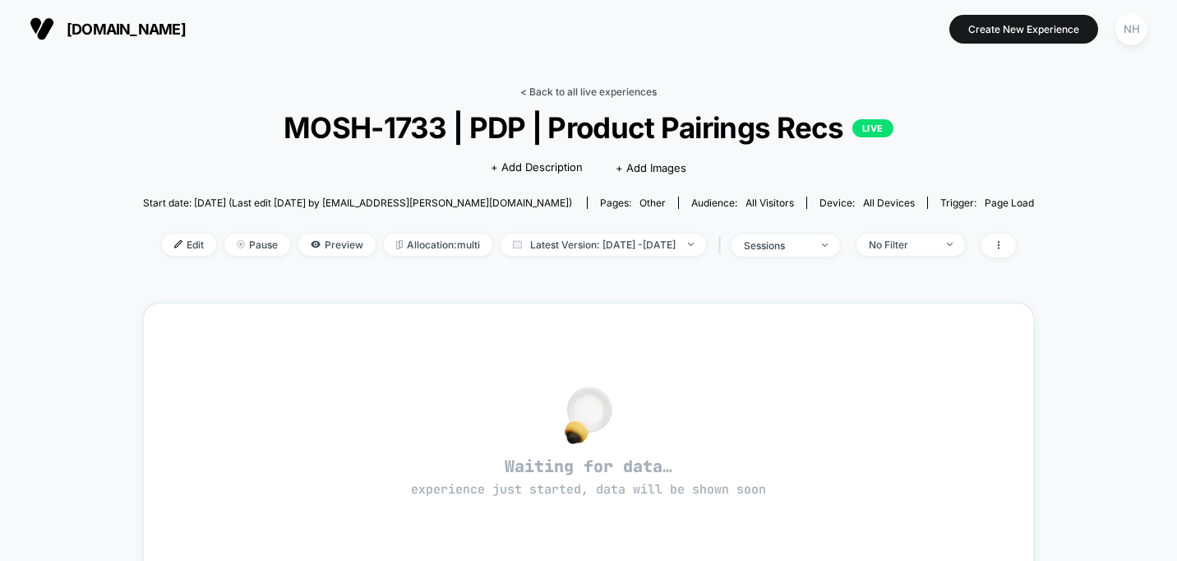
click at [620, 86] on link "< Back to all live experiences" at bounding box center [588, 92] width 136 height 12
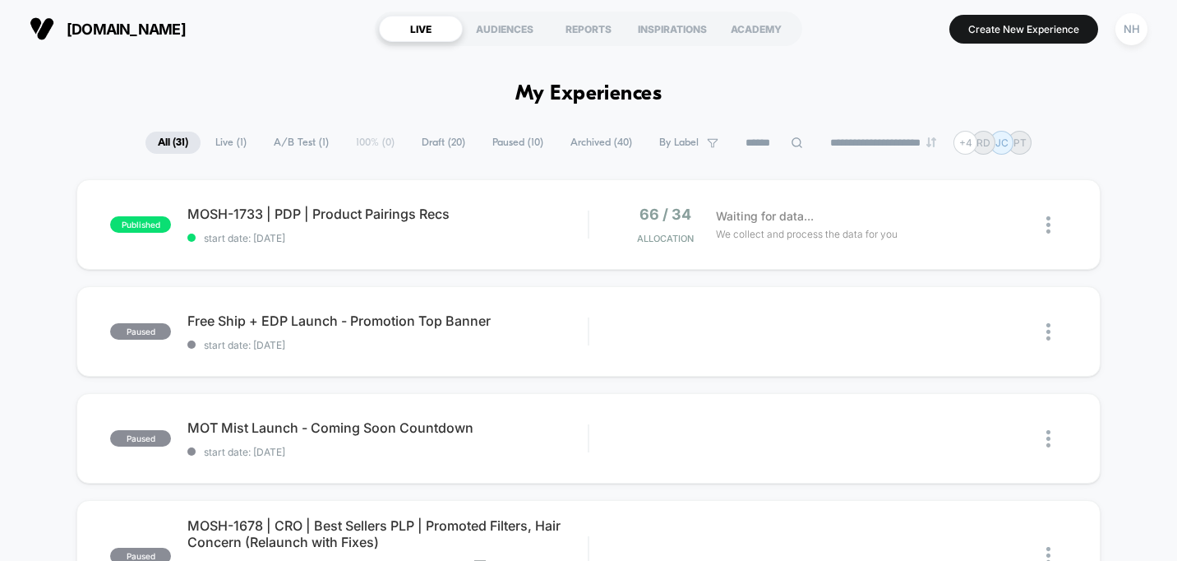
click at [486, 144] on span "Paused ( 10 )" at bounding box center [518, 143] width 76 height 22
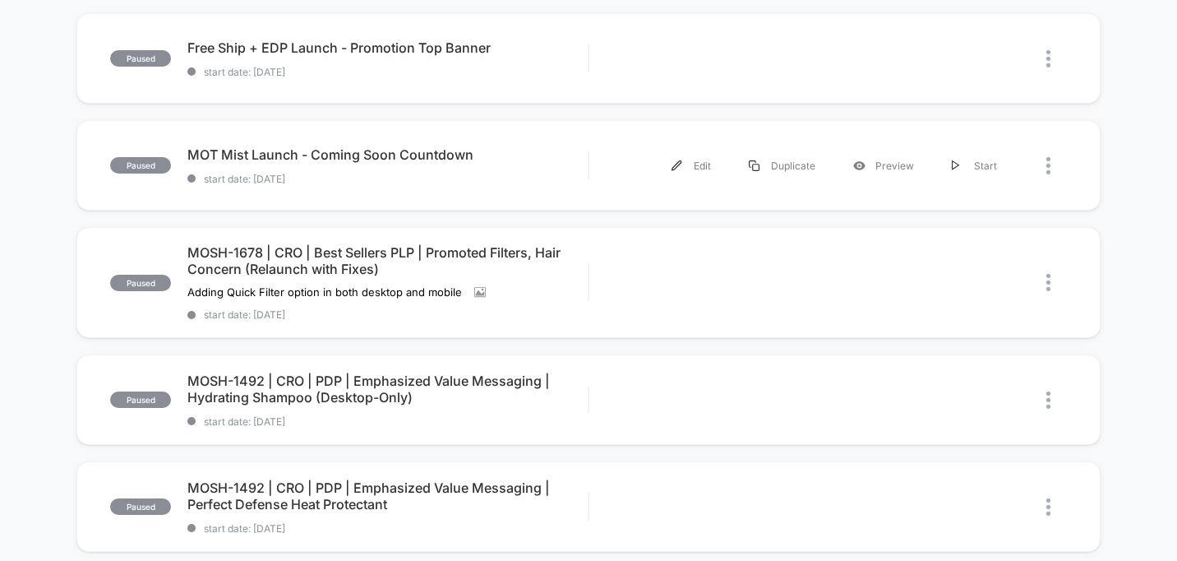
scroll to position [215, 0]
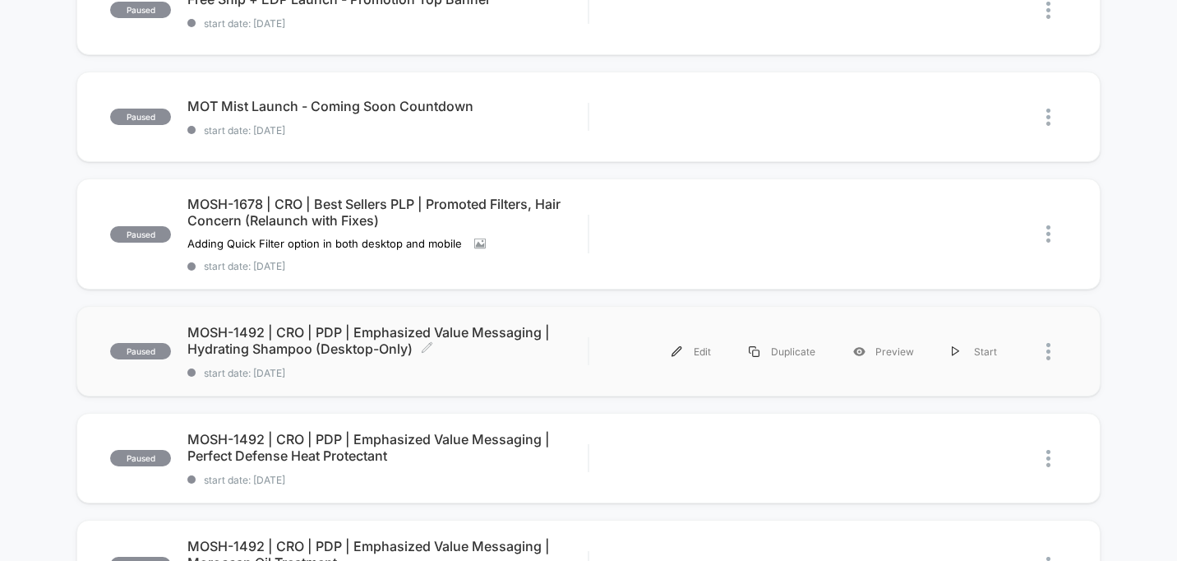
click at [372, 332] on span "MOSH-1492 | CRO | PDP | Emphasized Value Messaging | Hydrating Shampoo (Desktop…" at bounding box center [387, 340] width 400 height 33
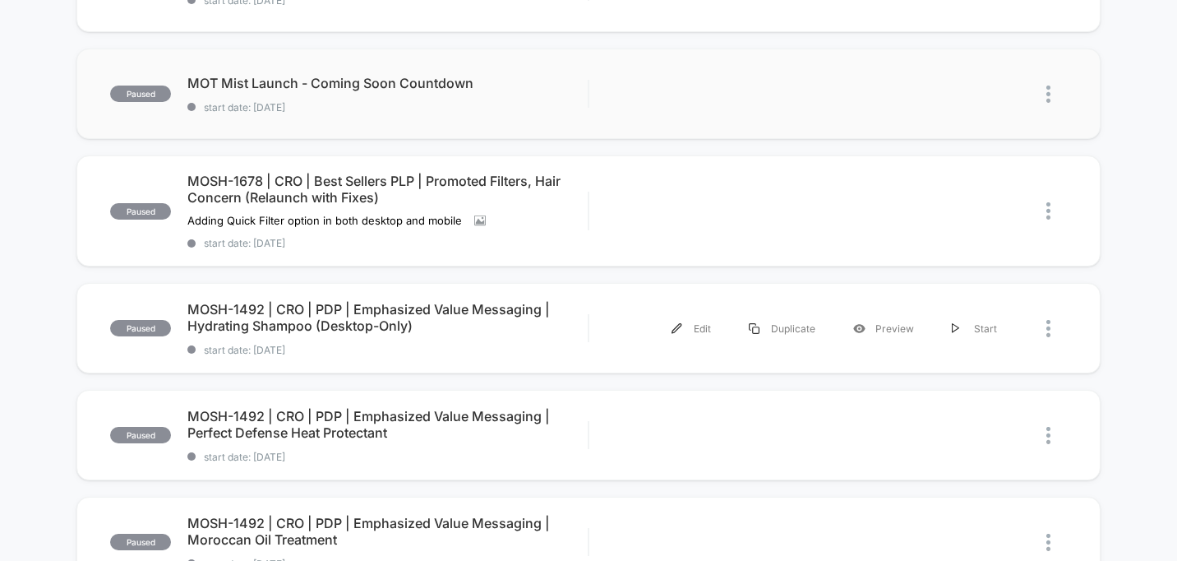
scroll to position [257, 0]
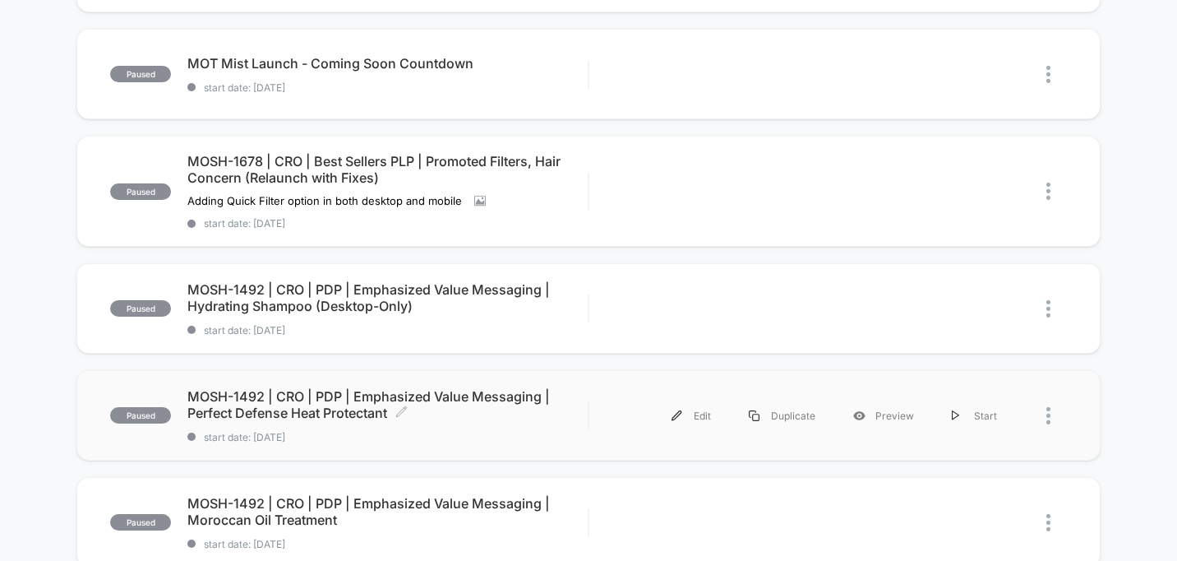
click at [321, 400] on span "MOSH-1492 | CRO | PDP | Emphasized Value Messaging | Perfect Defense Heat Prote…" at bounding box center [387, 404] width 400 height 33
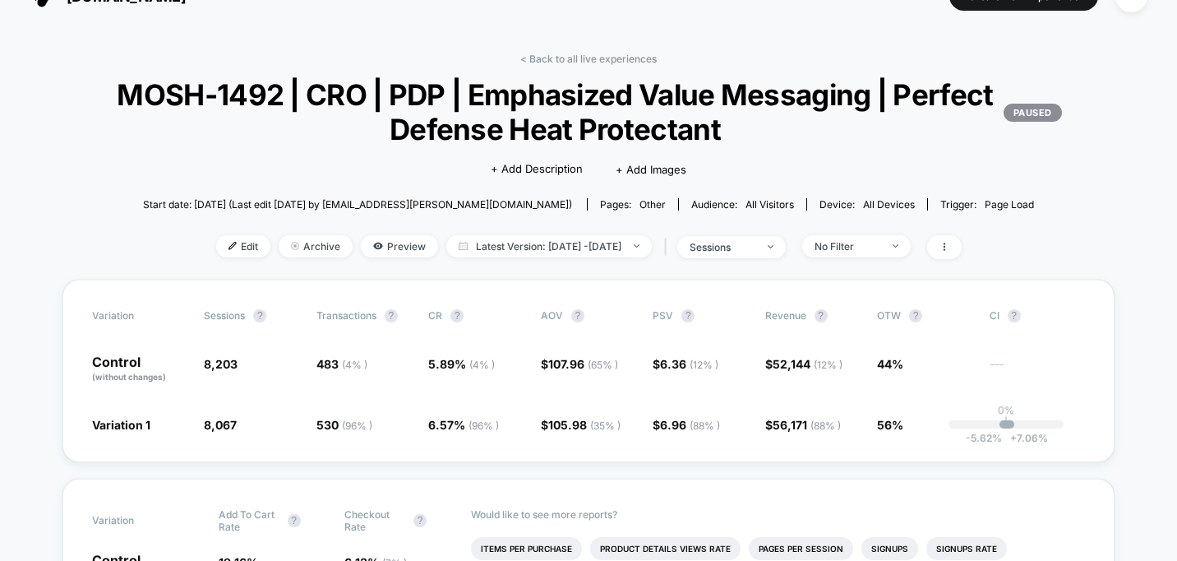
scroll to position [35, 0]
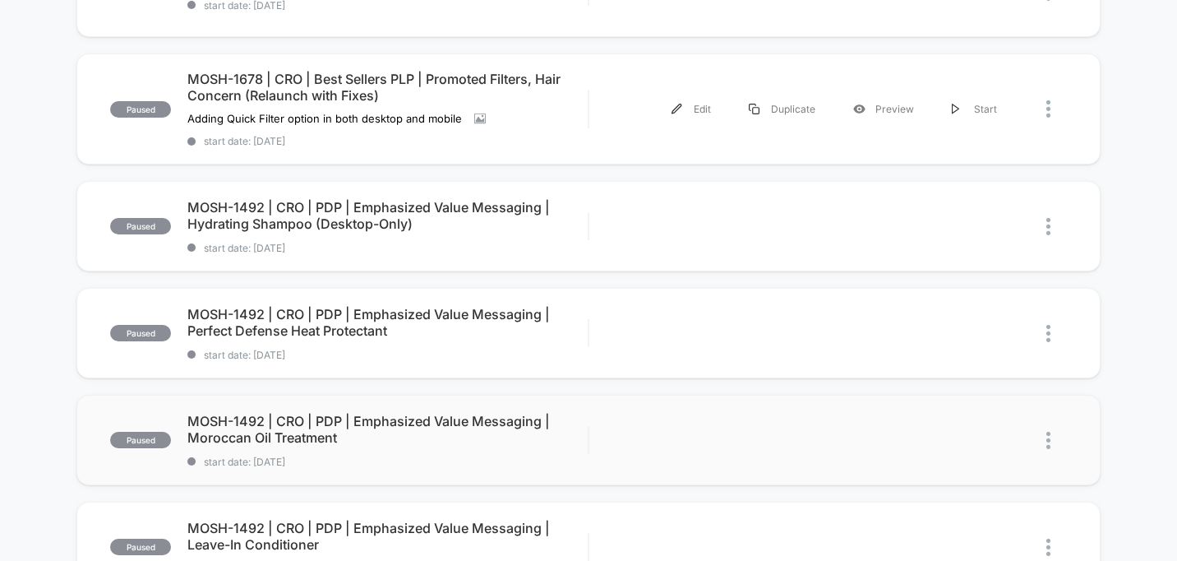
scroll to position [345, 0]
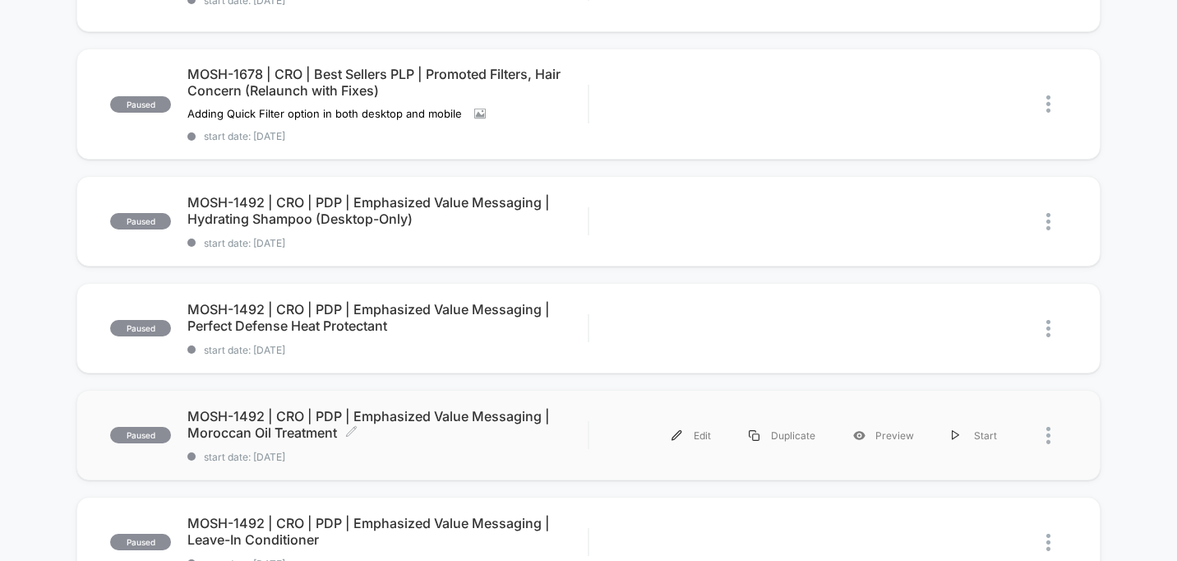
click at [275, 414] on span "MOSH-1492 | CRO | PDP | Emphasized Value Messaging | Moroccan Oil Treatment Cli…" at bounding box center [387, 424] width 400 height 33
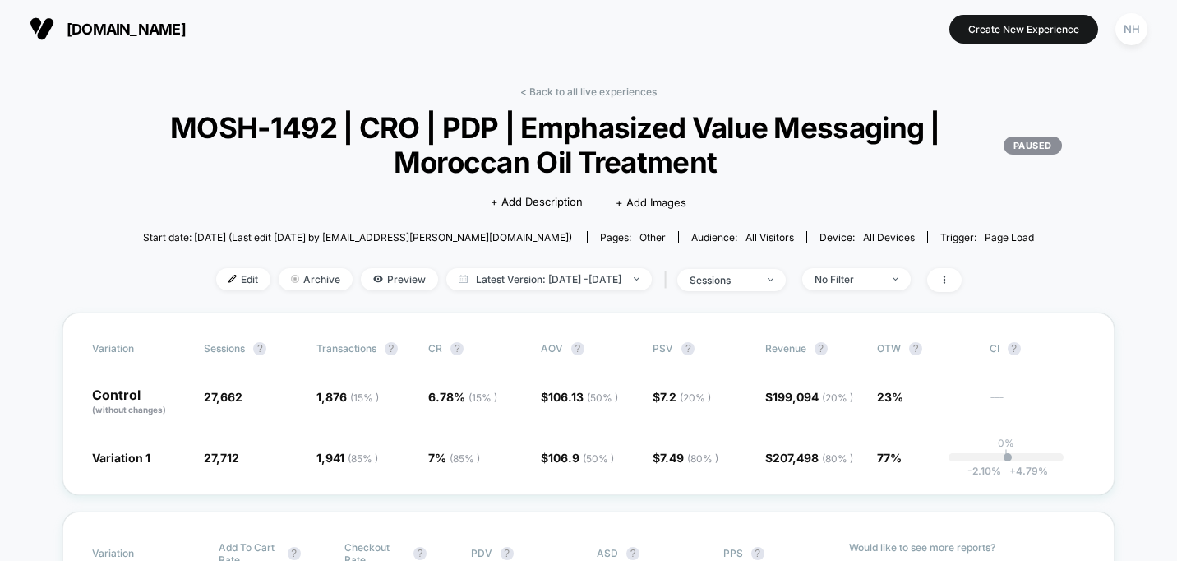
scroll to position [49, 0]
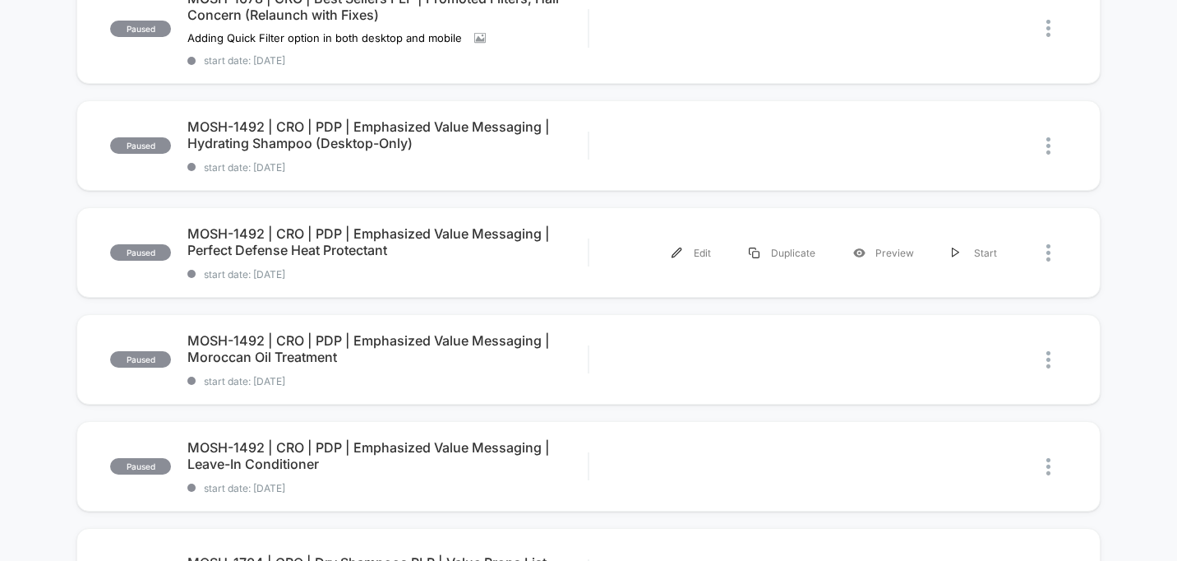
scroll to position [423, 0]
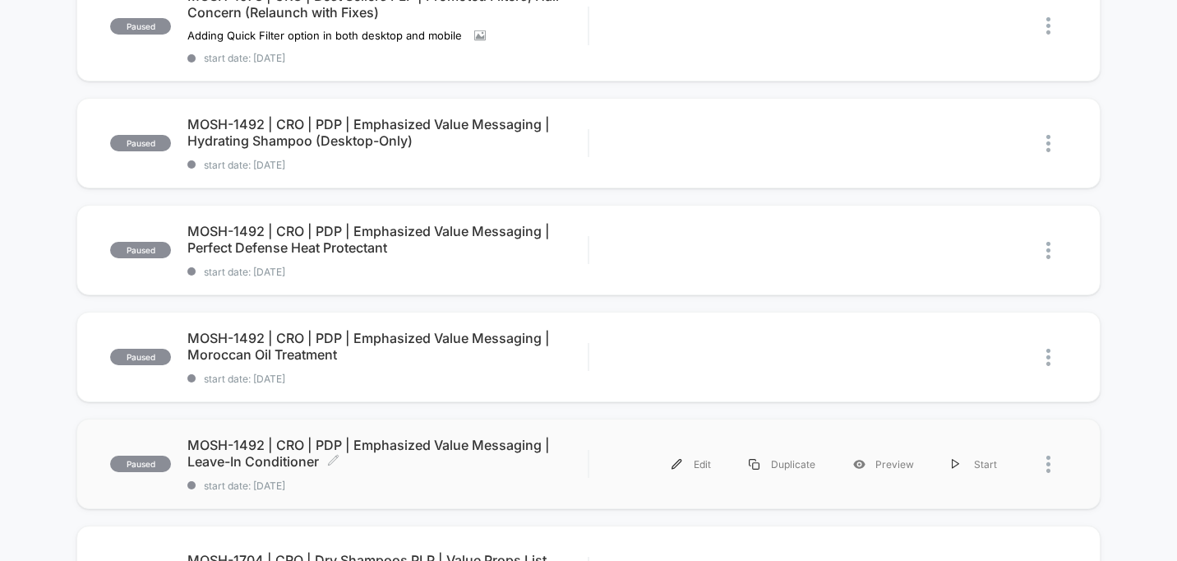
click at [246, 466] on span "MOSH-1492 | CRO | PDP | Emphasized Value Messaging | Leave-In Conditioner Click…" at bounding box center [387, 453] width 400 height 33
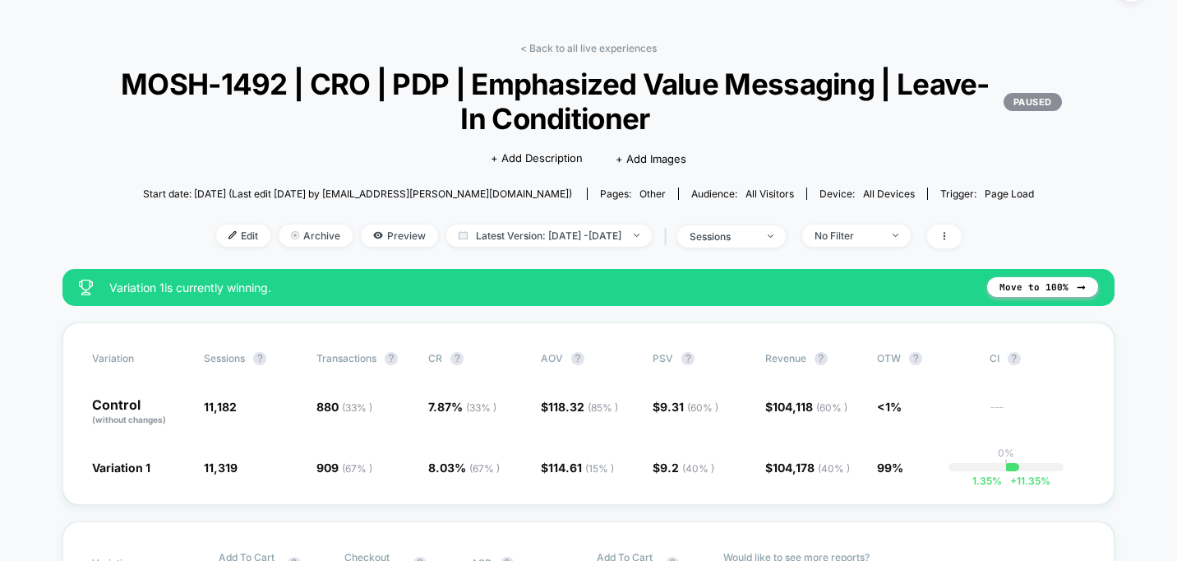
scroll to position [46, 0]
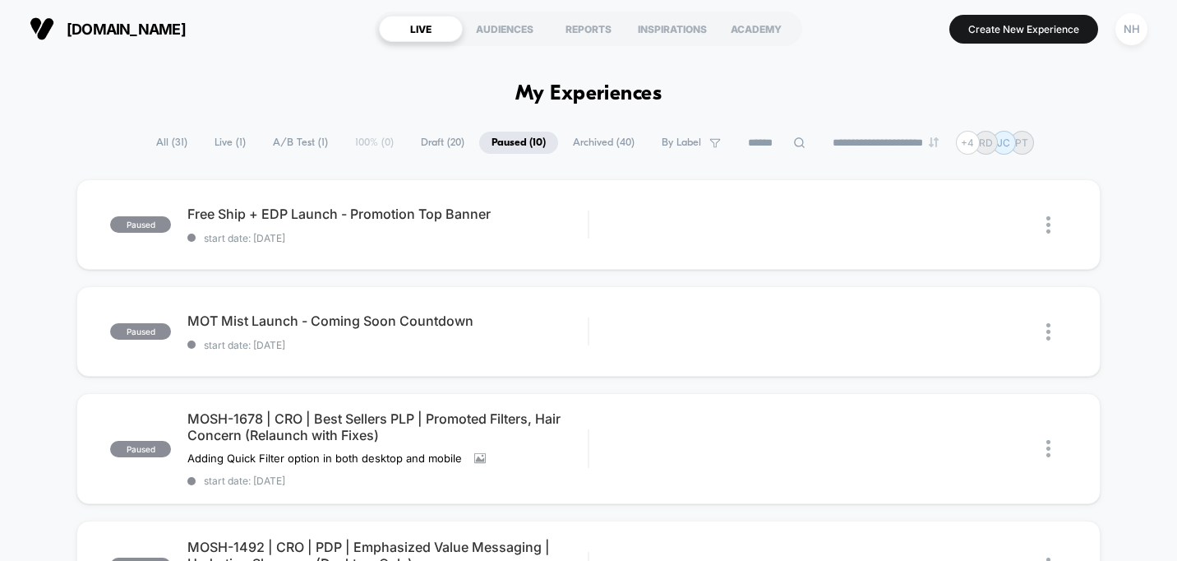
click at [207, 137] on span "Live ( 1 )" at bounding box center [230, 143] width 56 height 22
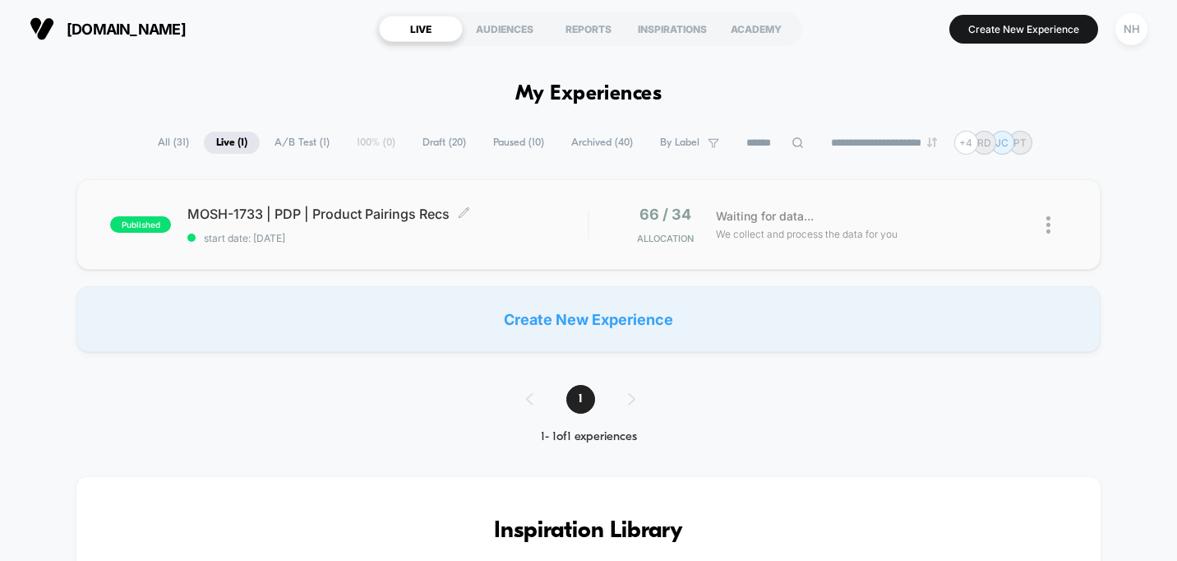
click at [233, 217] on span "MOSH-1733 | PDP | Product Pairings Recs Click to edit experience details" at bounding box center [387, 214] width 400 height 16
